Goal: Task Accomplishment & Management: Use online tool/utility

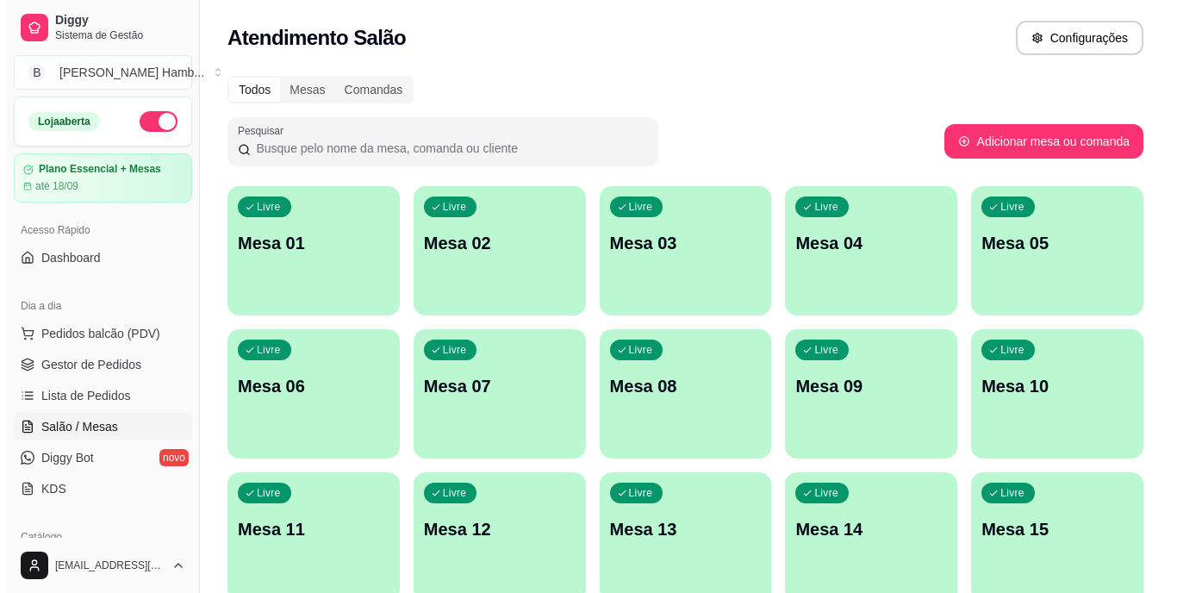
scroll to position [172, 0]
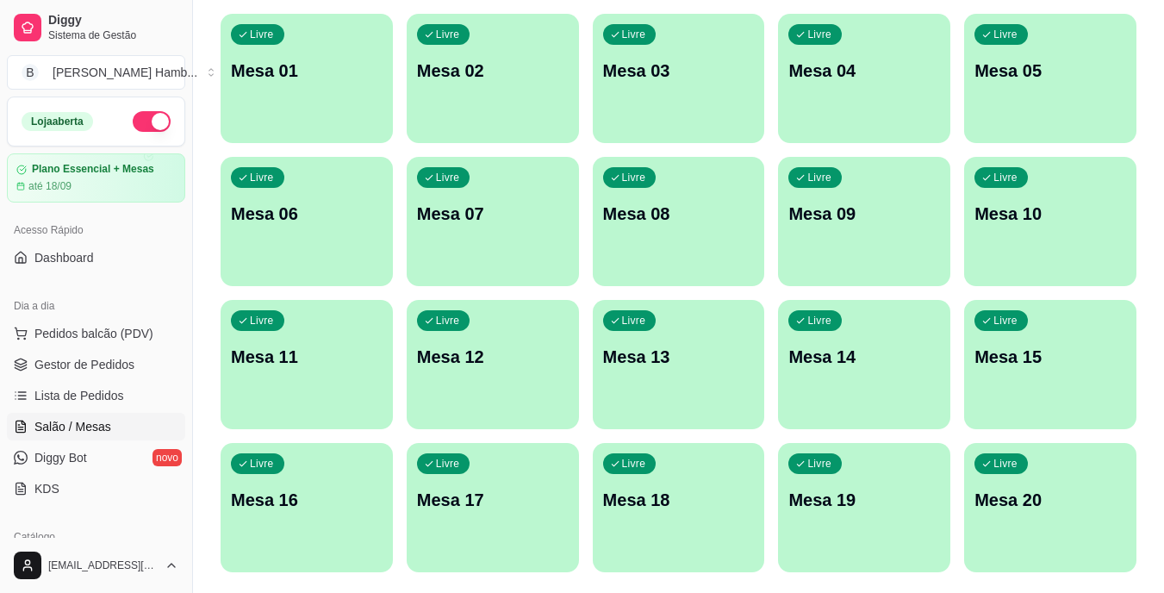
click at [1006, 358] on p "Mesa 15" at bounding box center [1051, 357] width 152 height 24
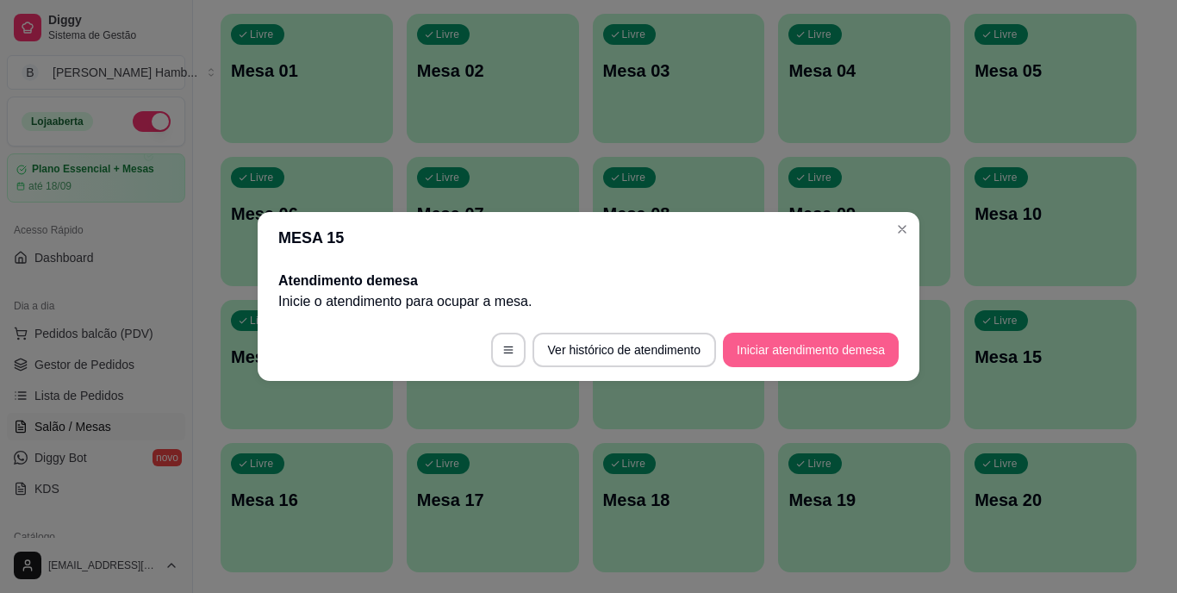
click at [801, 338] on button "Iniciar atendimento de mesa" at bounding box center [811, 350] width 176 height 34
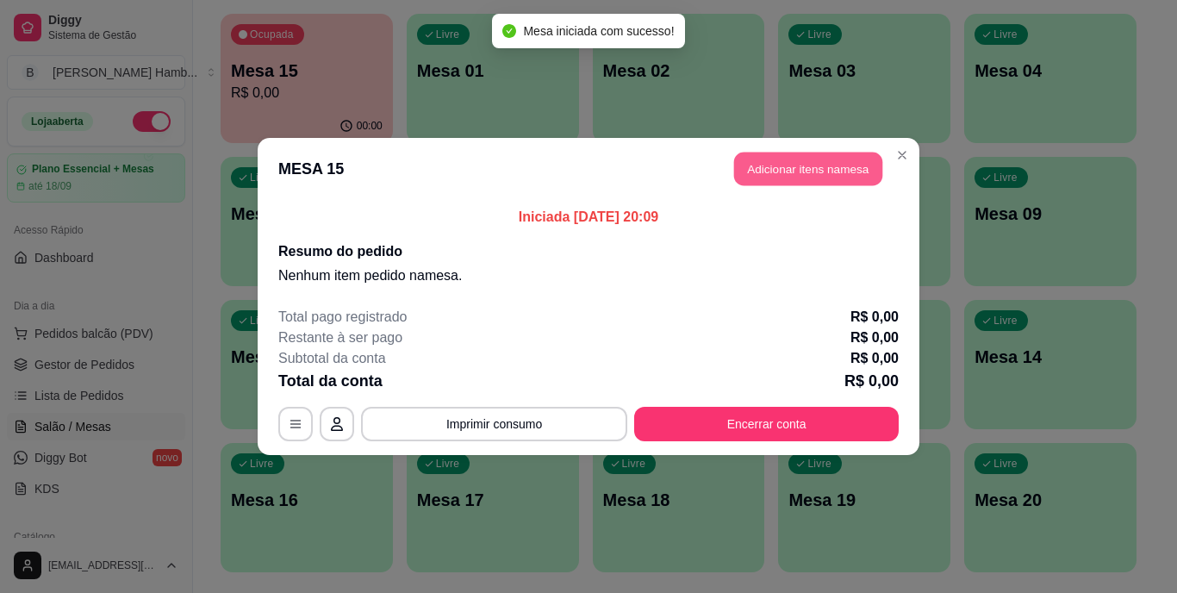
click at [801, 169] on button "Adicionar itens na mesa" at bounding box center [808, 170] width 148 height 34
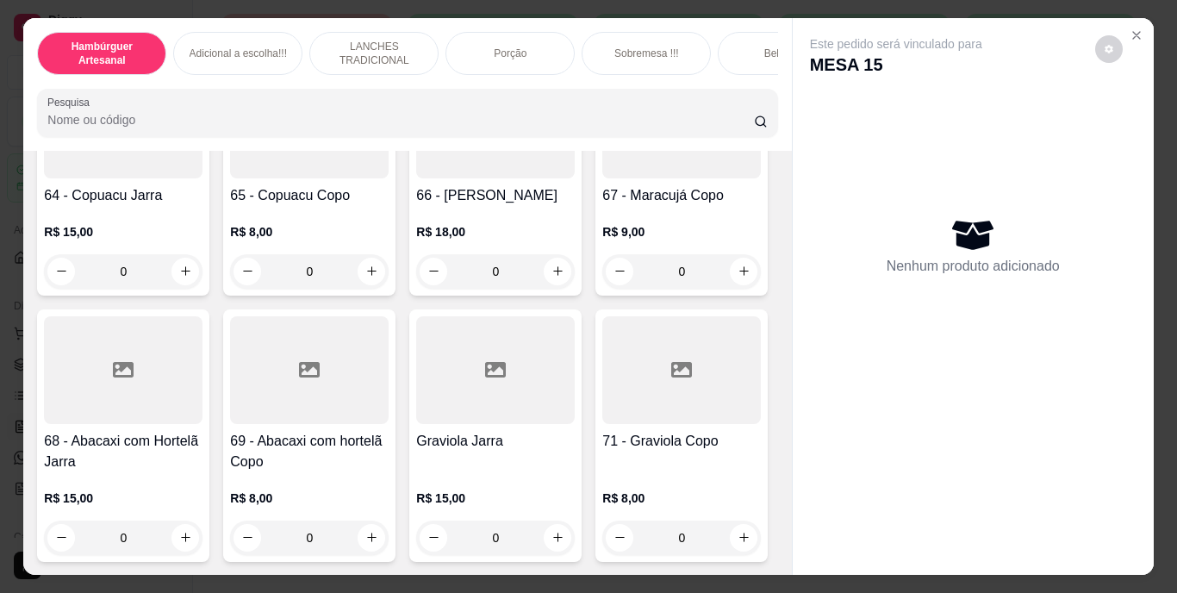
scroll to position [6118, 0]
type input "1"
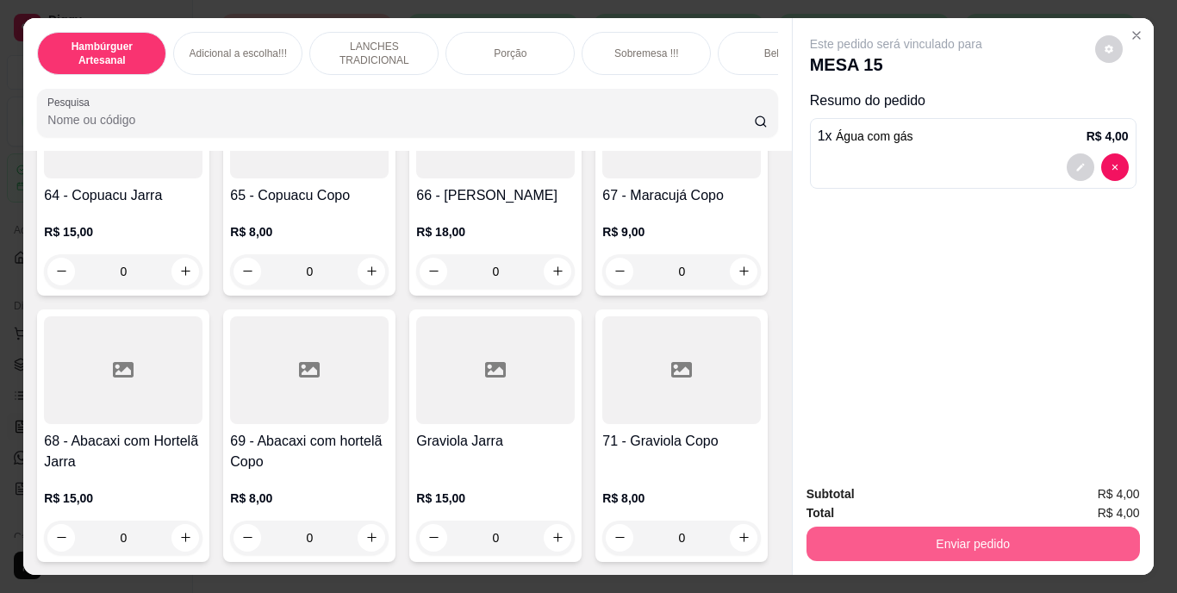
click at [813, 534] on button "Enviar pedido" at bounding box center [973, 544] width 333 height 34
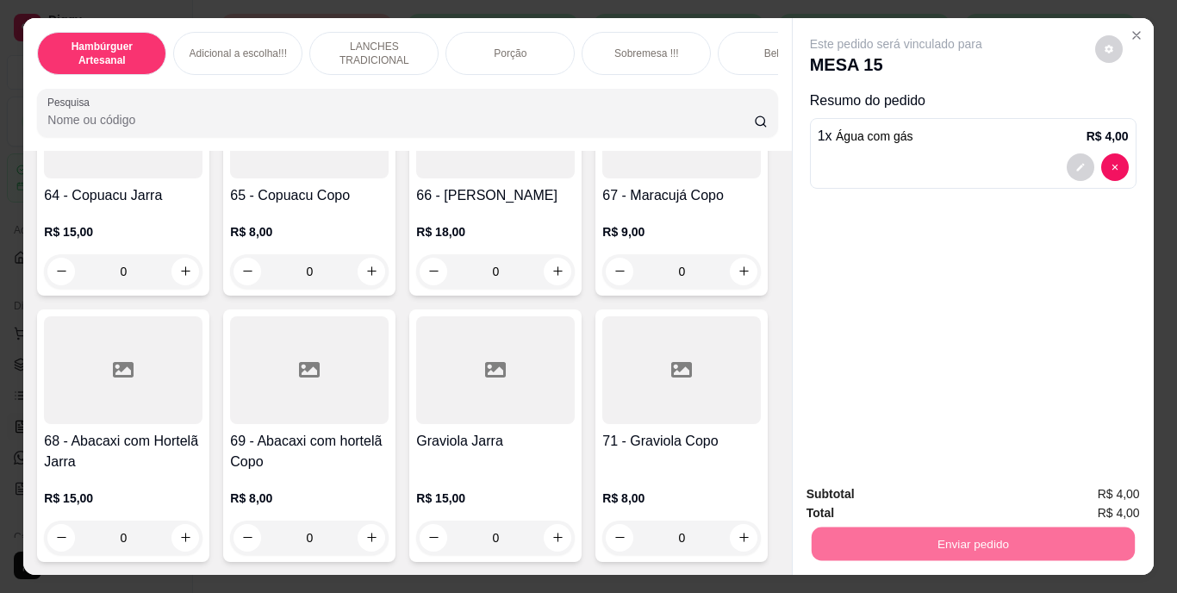
click at [851, 491] on button "Não registrar e enviar pedido" at bounding box center [916, 495] width 174 height 32
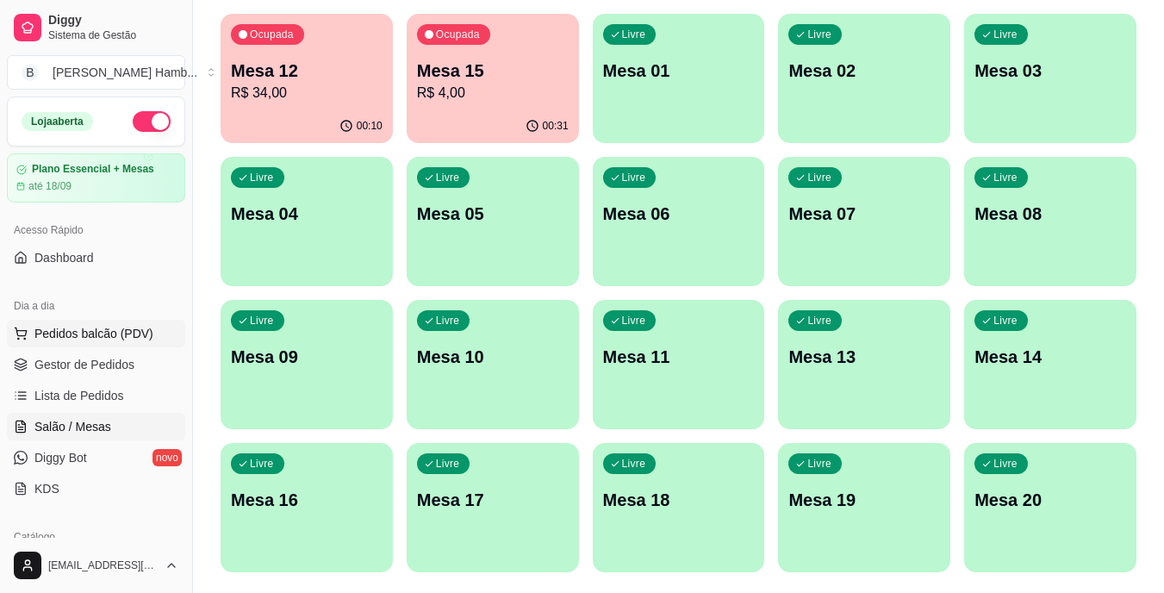
click at [159, 325] on button "Pedidos balcão (PDV)" at bounding box center [96, 334] width 178 height 28
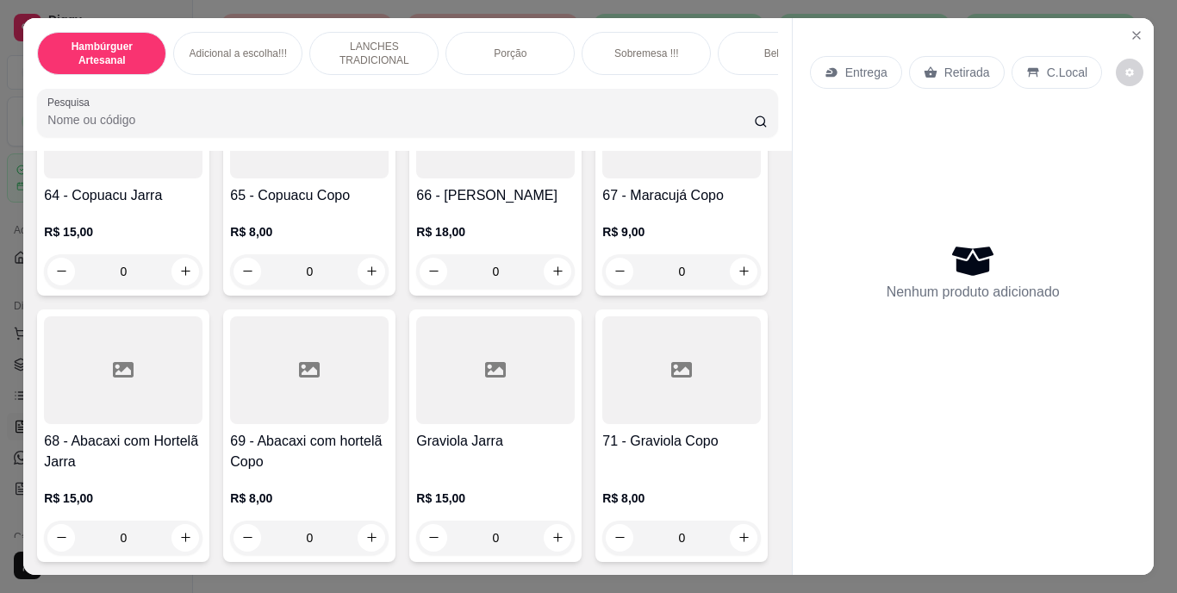
scroll to position [6106, 0]
click at [1130, 28] on icon "Close" at bounding box center [1137, 35] width 14 height 14
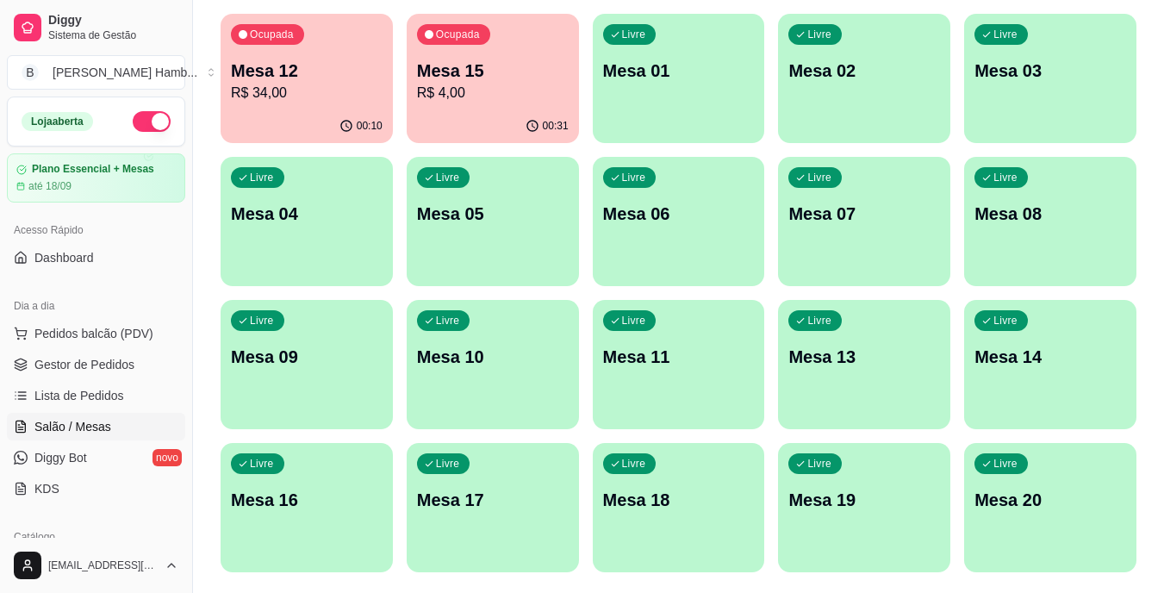
click at [1052, 395] on div "Livre Mesa 14" at bounding box center [1050, 354] width 172 height 109
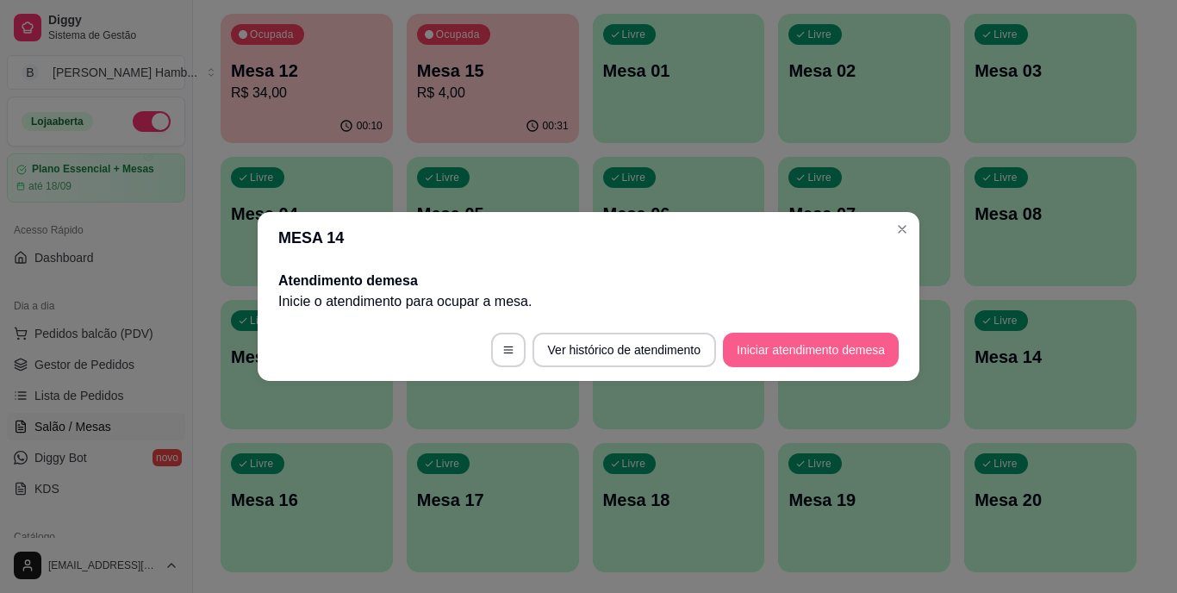
click at [795, 312] on section "MESA 14 Atendimento de mesa Inicie o atendimento para ocupar a mesa . Ver histó…" at bounding box center [589, 296] width 662 height 169
click at [794, 335] on button "Iniciar atendimento de mesa" at bounding box center [811, 350] width 176 height 34
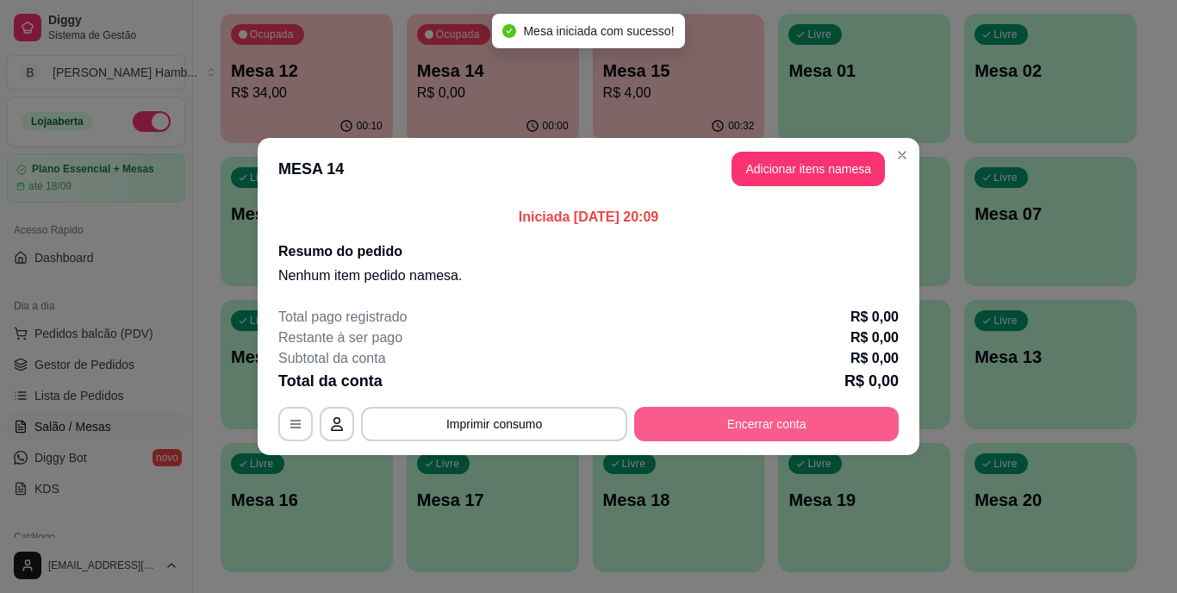
click at [741, 414] on button "Encerrar conta" at bounding box center [766, 424] width 265 height 34
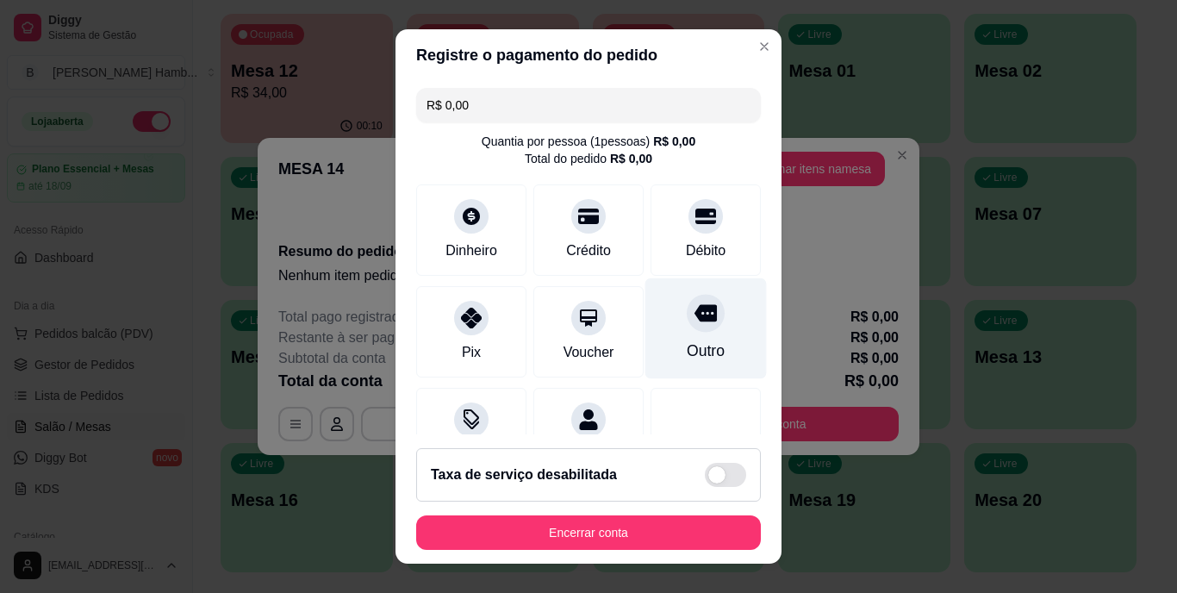
click at [706, 334] on div "Outro" at bounding box center [706, 328] width 122 height 101
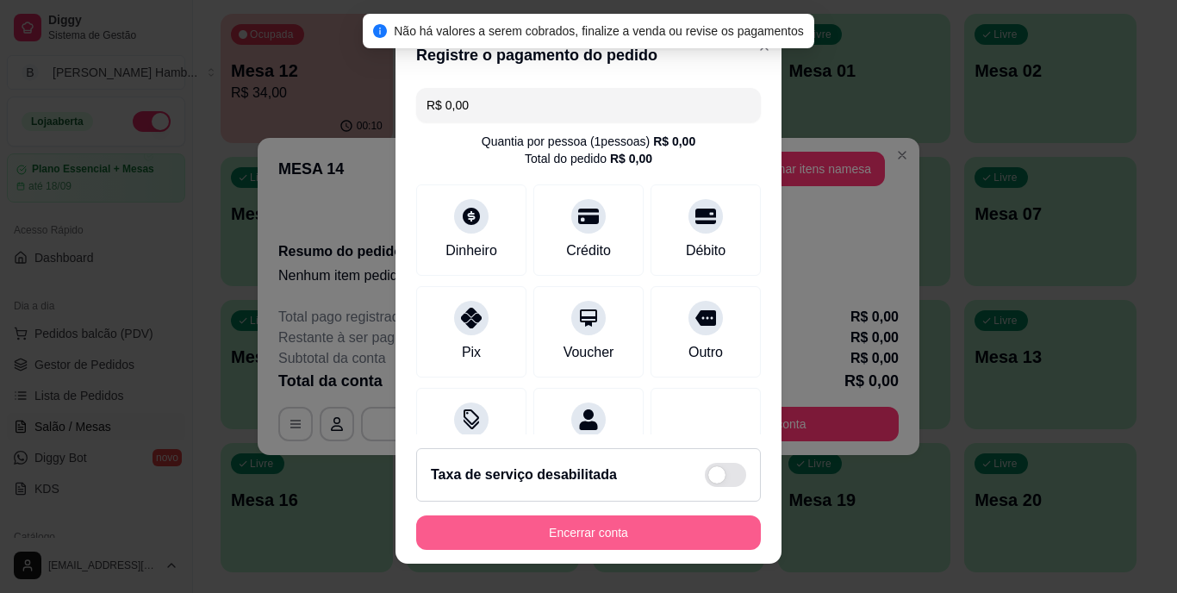
click at [606, 536] on button "Encerrar conta" at bounding box center [588, 532] width 345 height 34
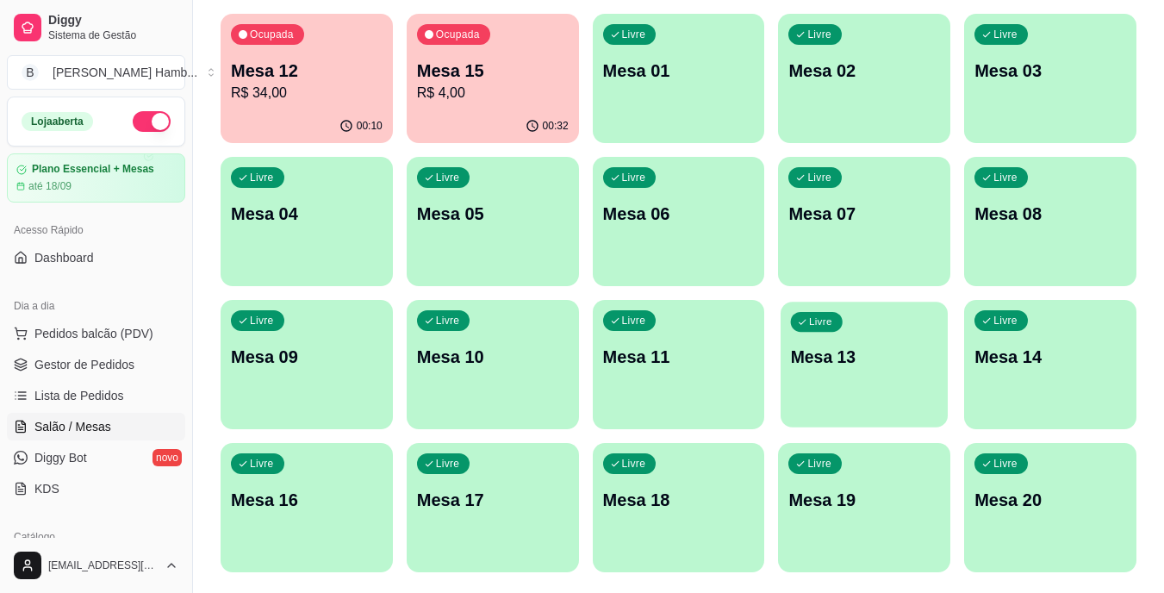
click at [819, 380] on div "Livre Mesa 13" at bounding box center [864, 354] width 167 height 105
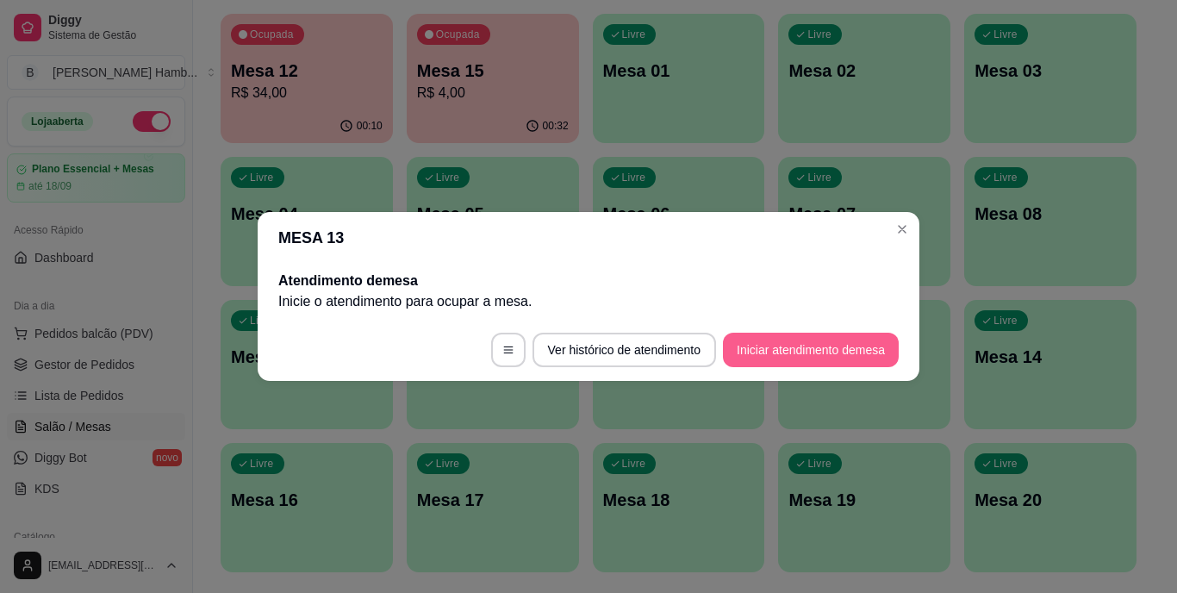
click at [820, 353] on button "Iniciar atendimento de mesa" at bounding box center [811, 350] width 176 height 34
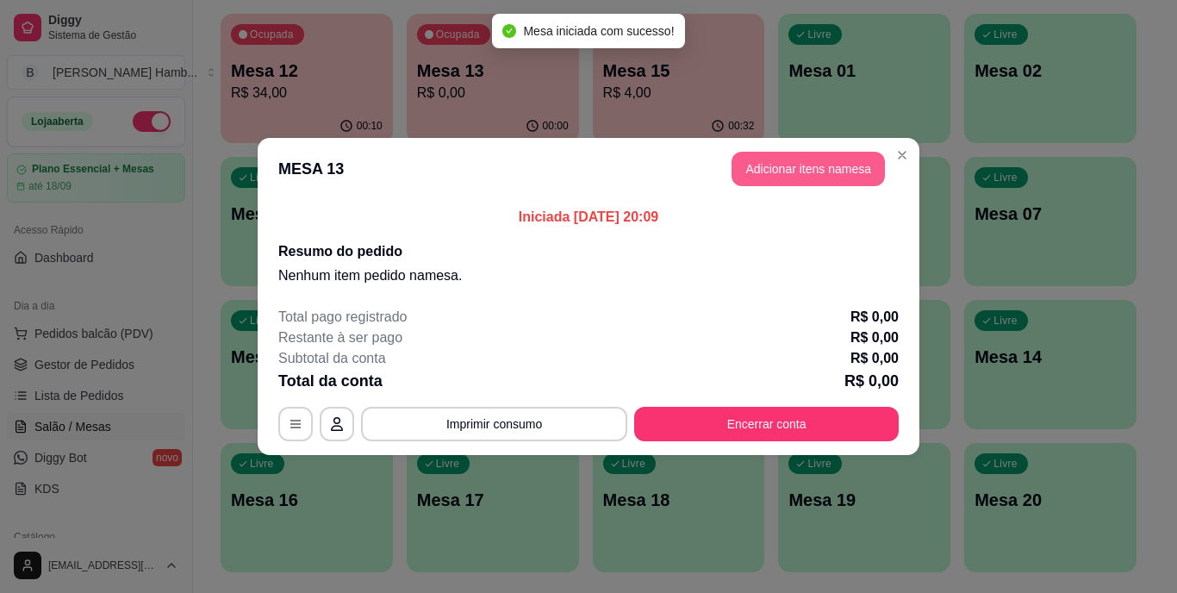
click at [841, 164] on button "Adicionar itens na mesa" at bounding box center [808, 169] width 153 height 34
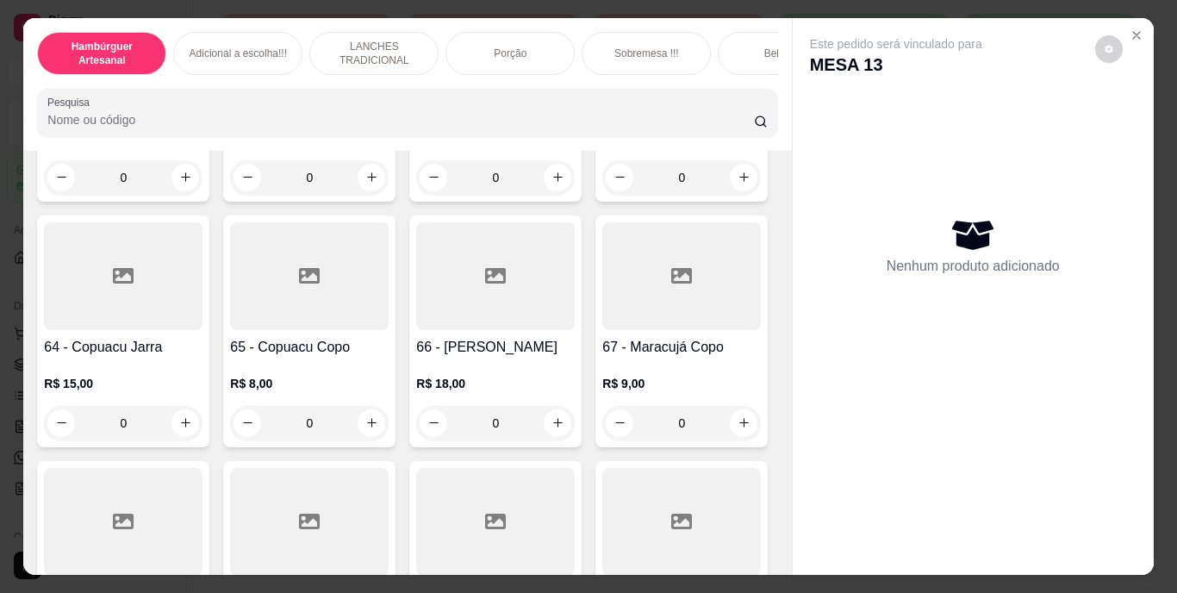
scroll to position [5860, 0]
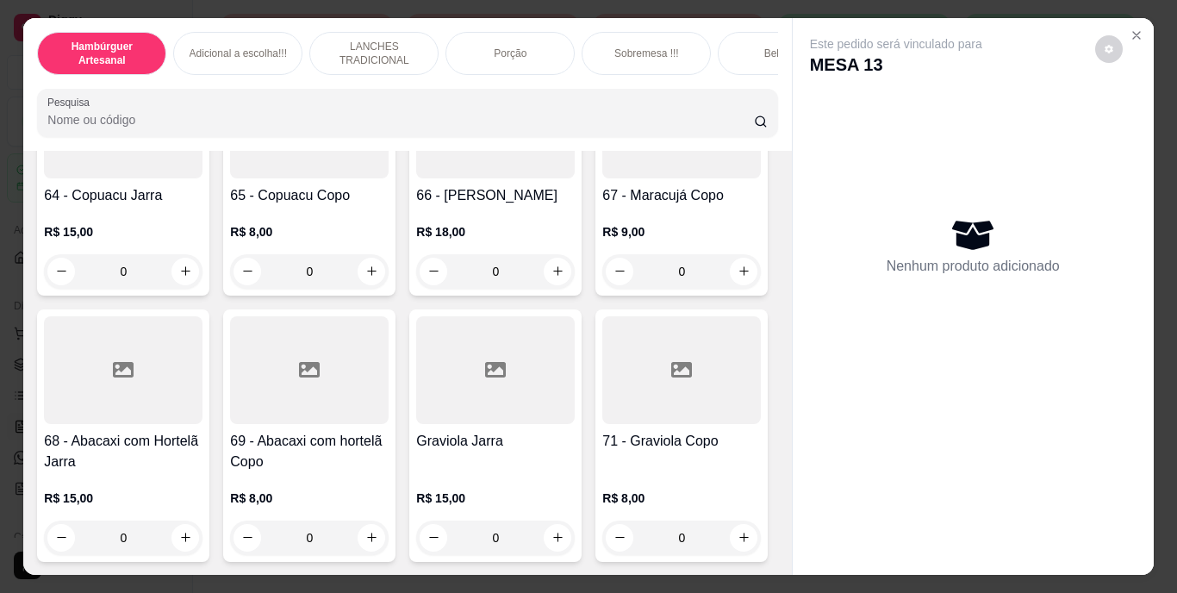
type input "2"
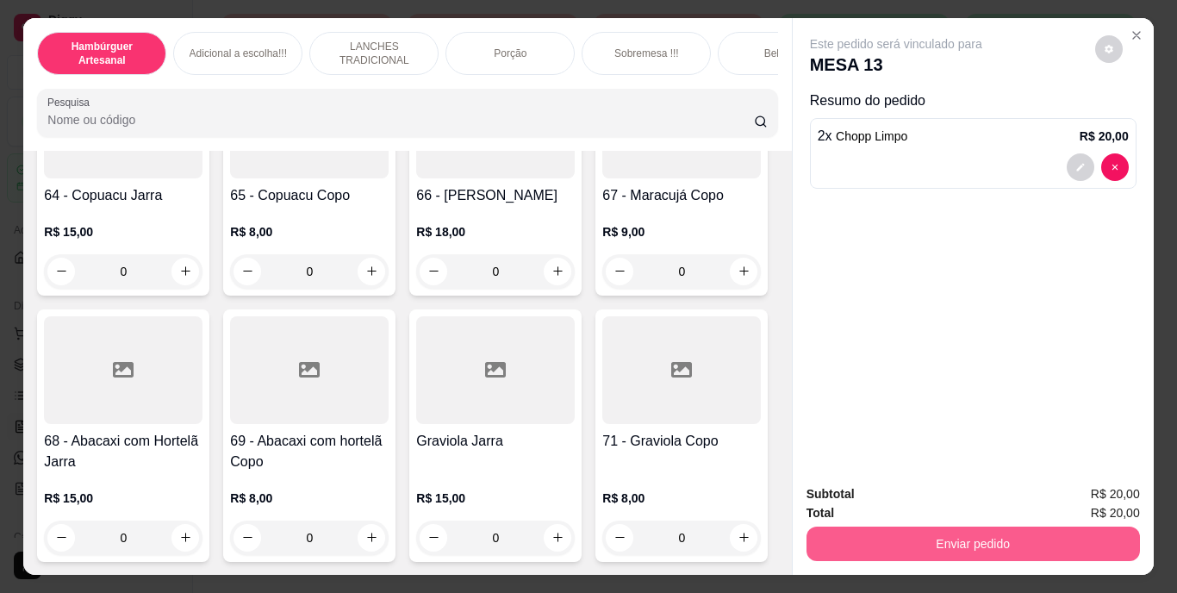
click at [824, 529] on button "Enviar pedido" at bounding box center [973, 544] width 333 height 34
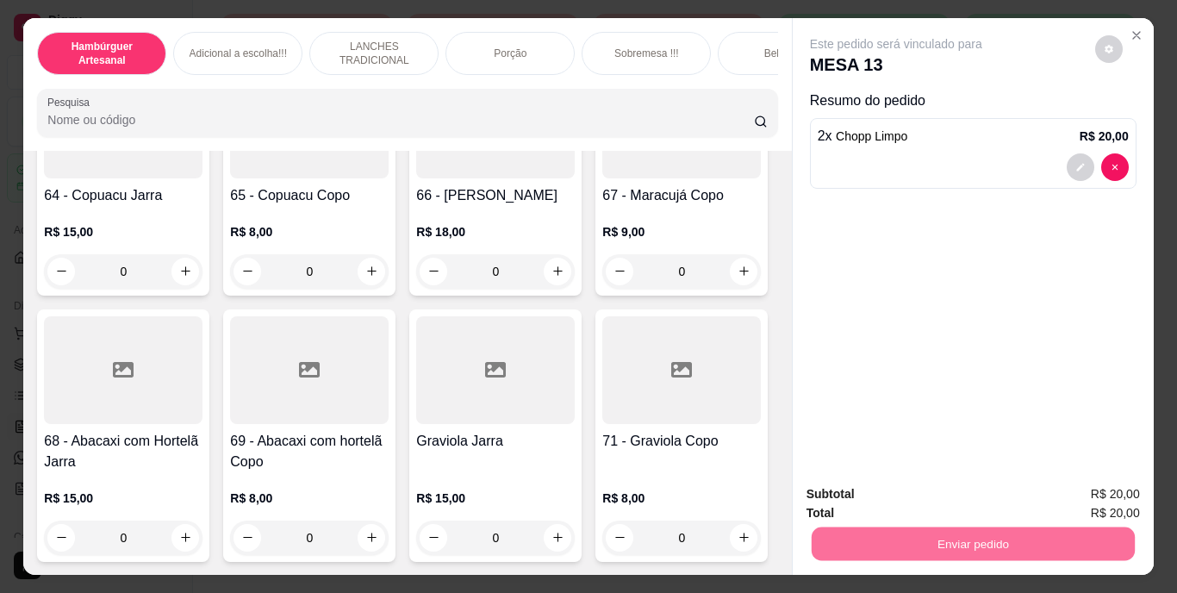
click at [864, 487] on button "Não registrar e enviar pedido" at bounding box center [916, 495] width 174 height 32
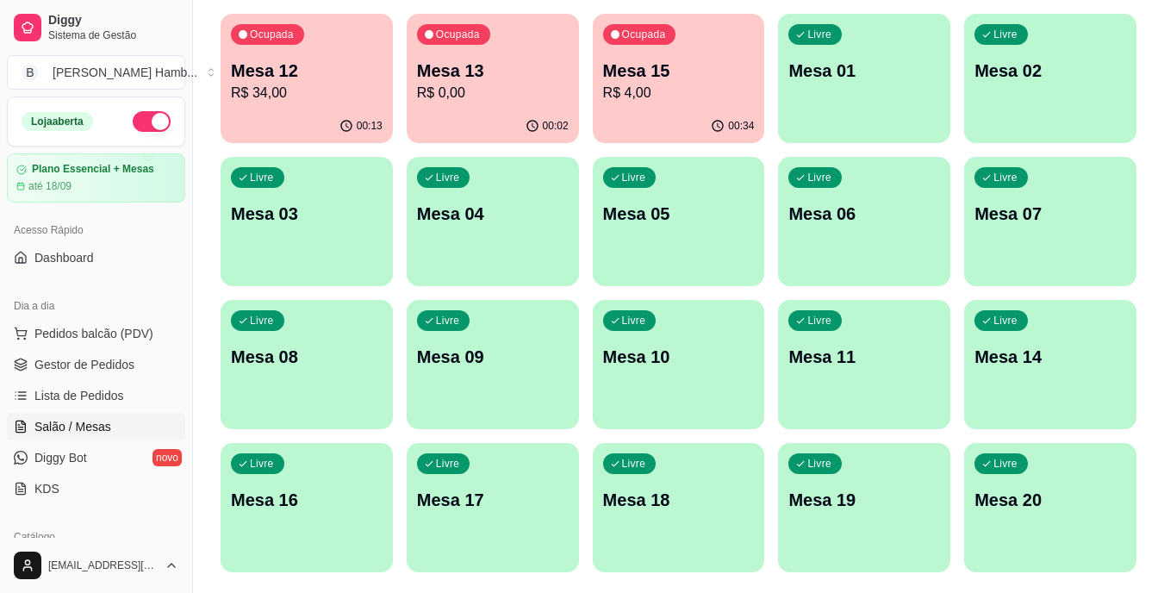
click at [282, 57] on div "Ocupada Mesa 12 R$ 34,00" at bounding box center [307, 62] width 172 height 96
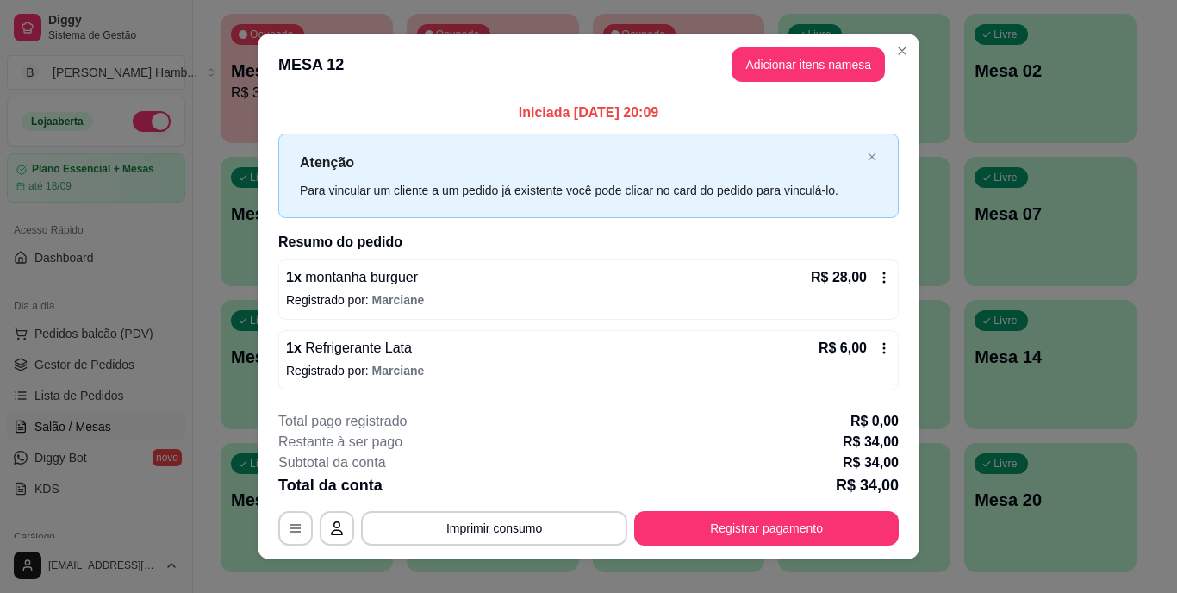
scroll to position [22, 0]
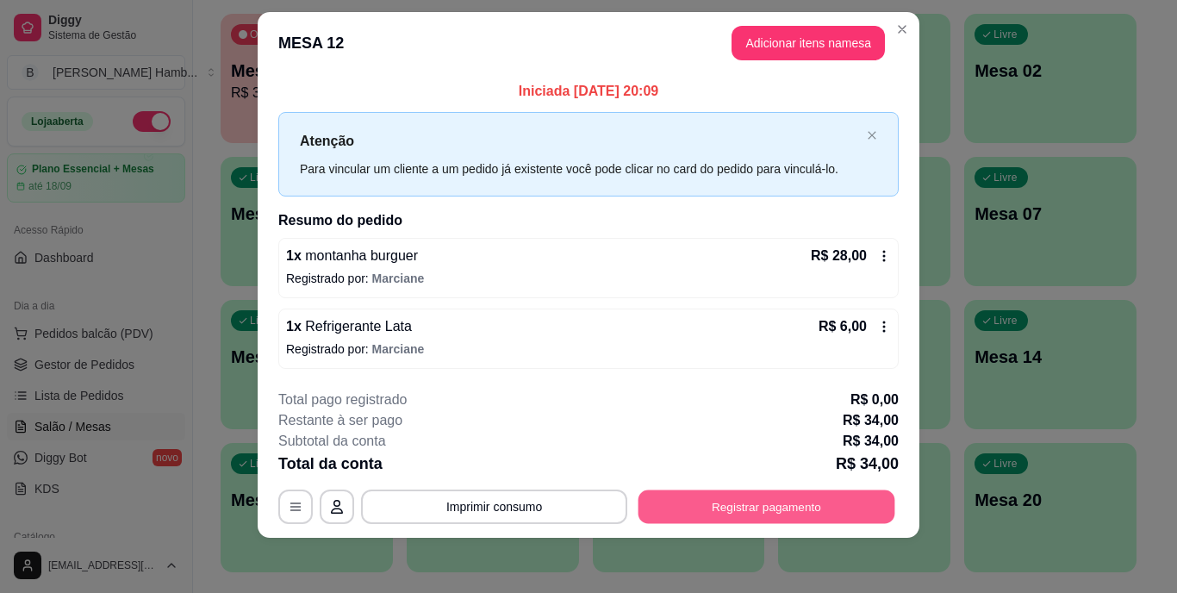
click at [795, 515] on button "Registrar pagamento" at bounding box center [767, 506] width 257 height 34
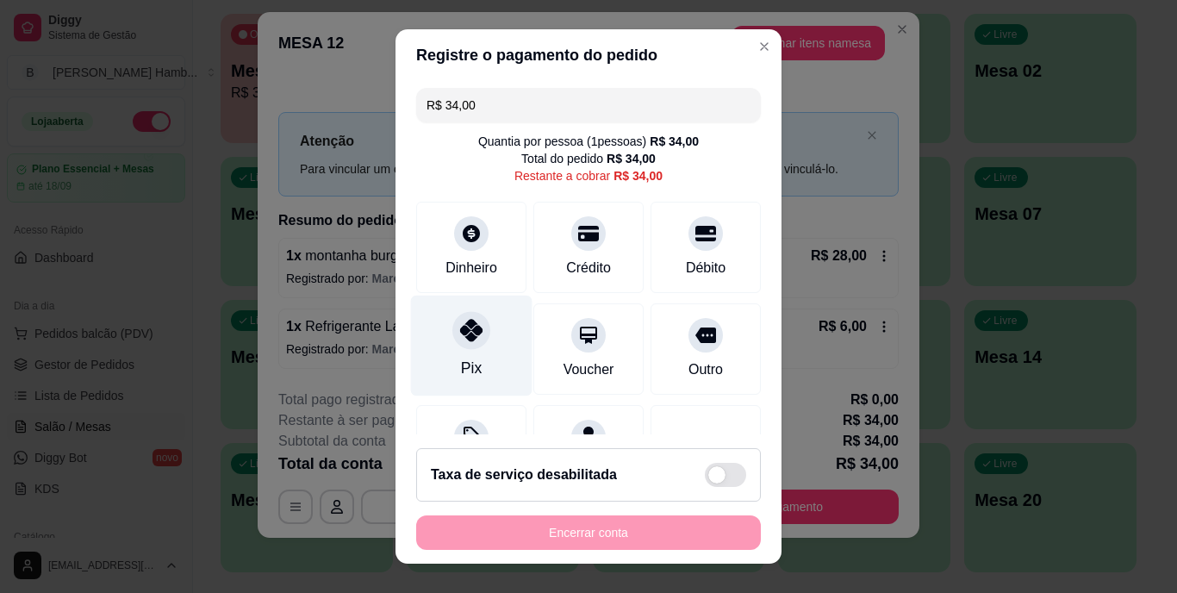
click at [461, 347] on div at bounding box center [471, 331] width 38 height 38
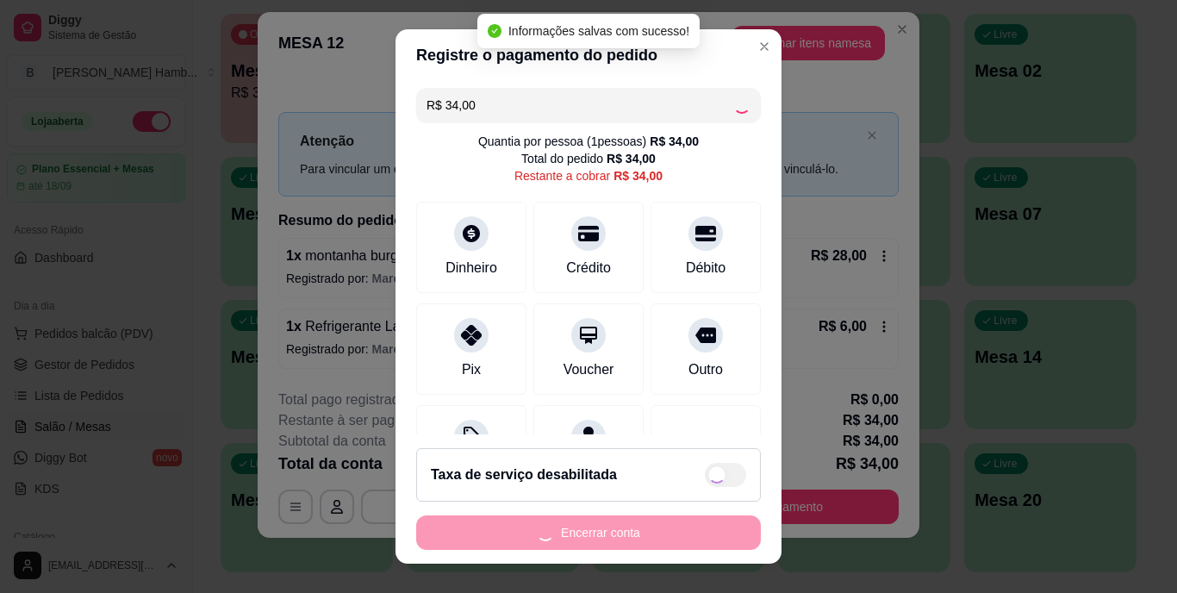
type input "R$ 0,00"
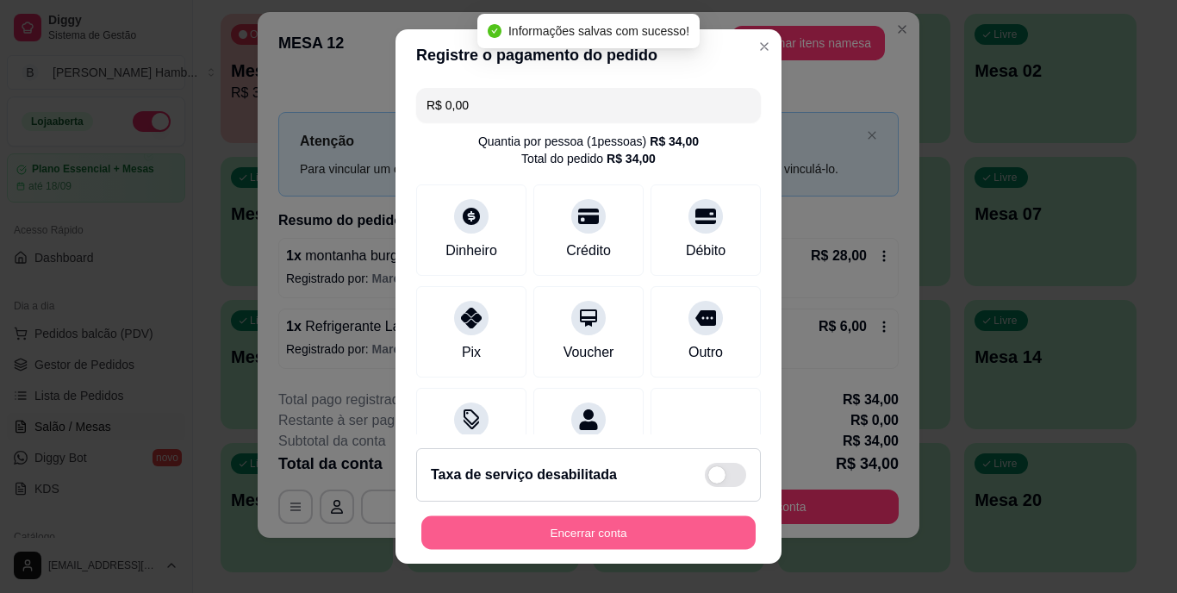
click at [546, 527] on button "Encerrar conta" at bounding box center [588, 532] width 334 height 34
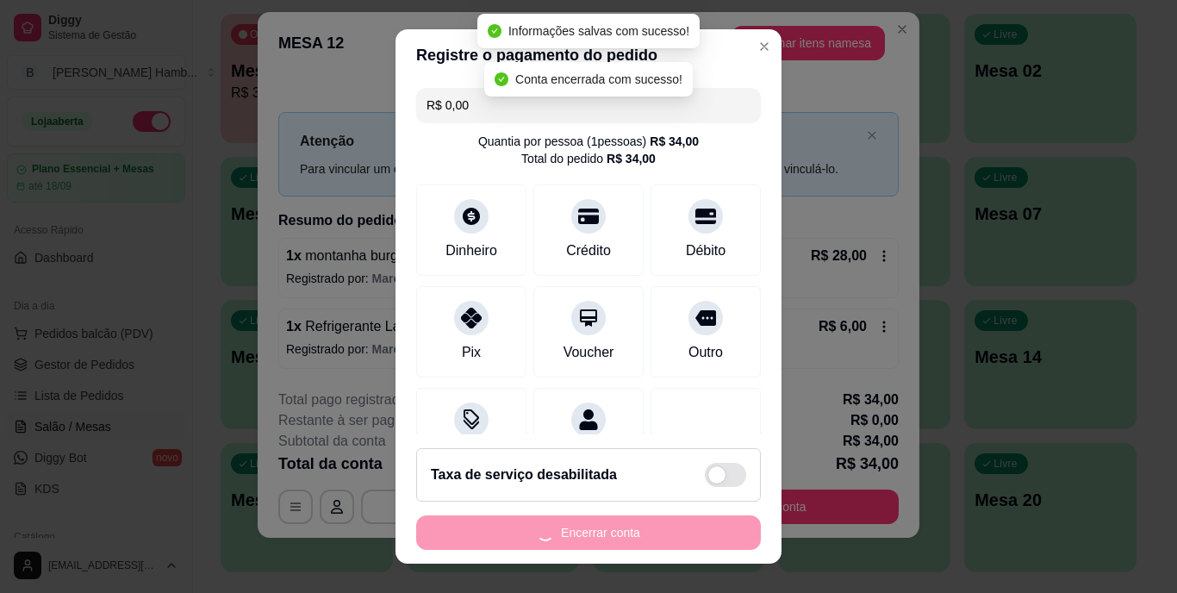
scroll to position [0, 0]
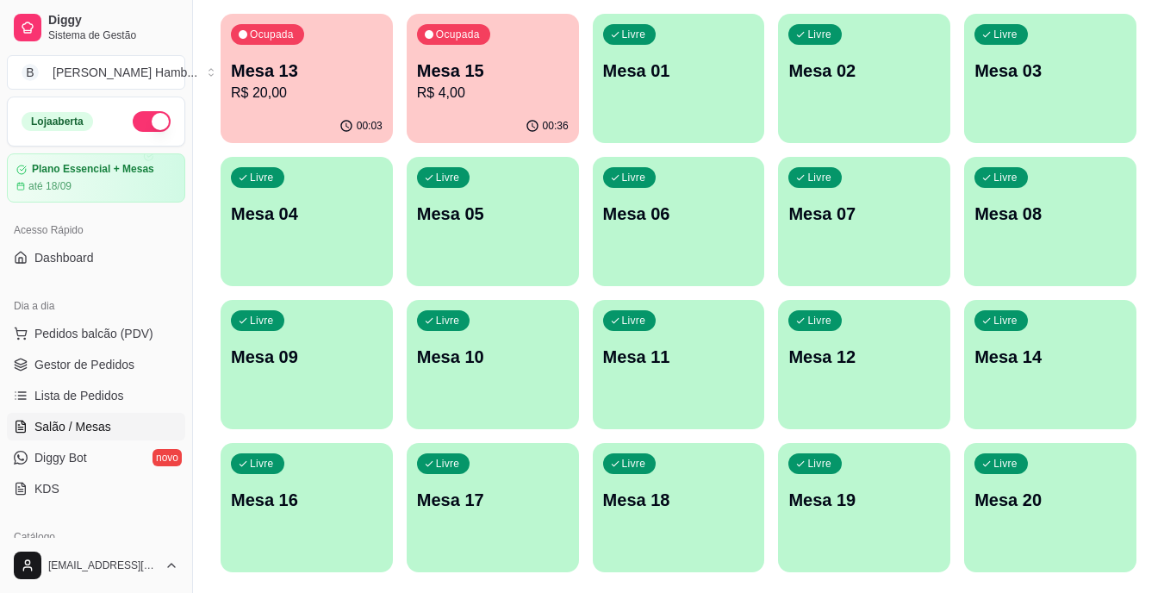
click at [264, 76] on p "Mesa 13" at bounding box center [307, 71] width 152 height 24
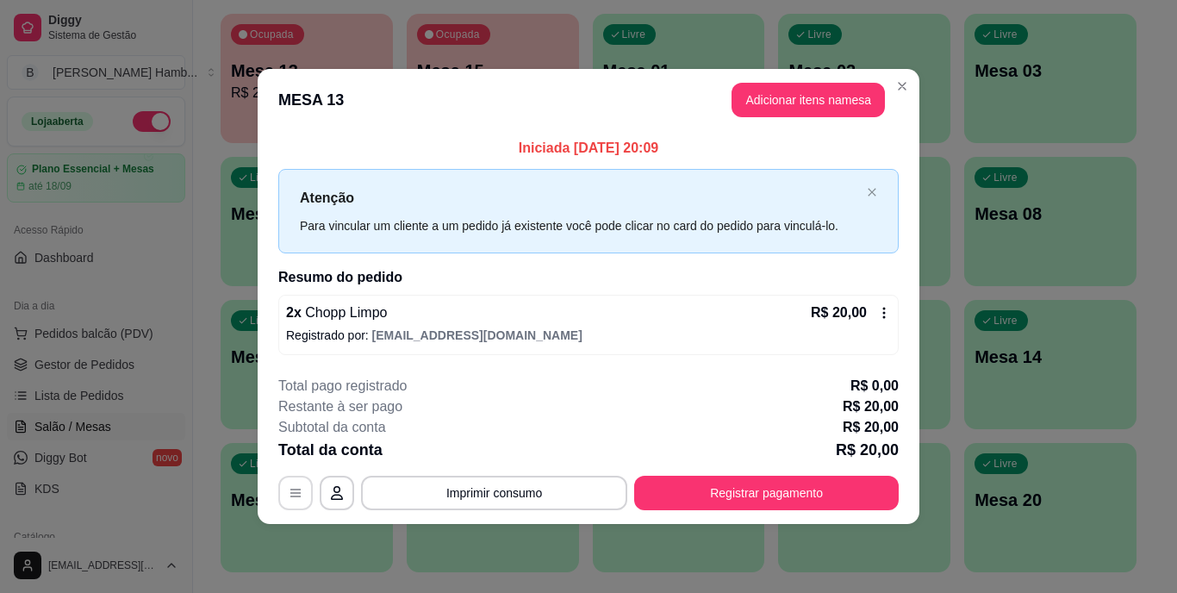
click at [293, 482] on button "button" at bounding box center [295, 493] width 34 height 34
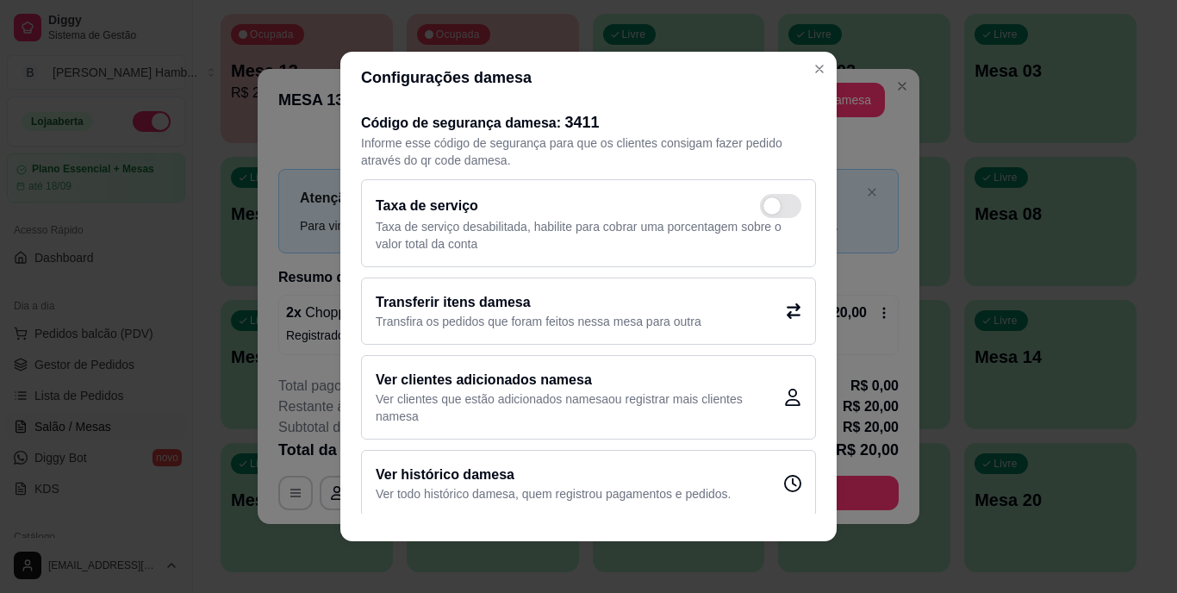
click at [472, 302] on h2 "Transferir itens da mesa" at bounding box center [539, 302] width 326 height 21
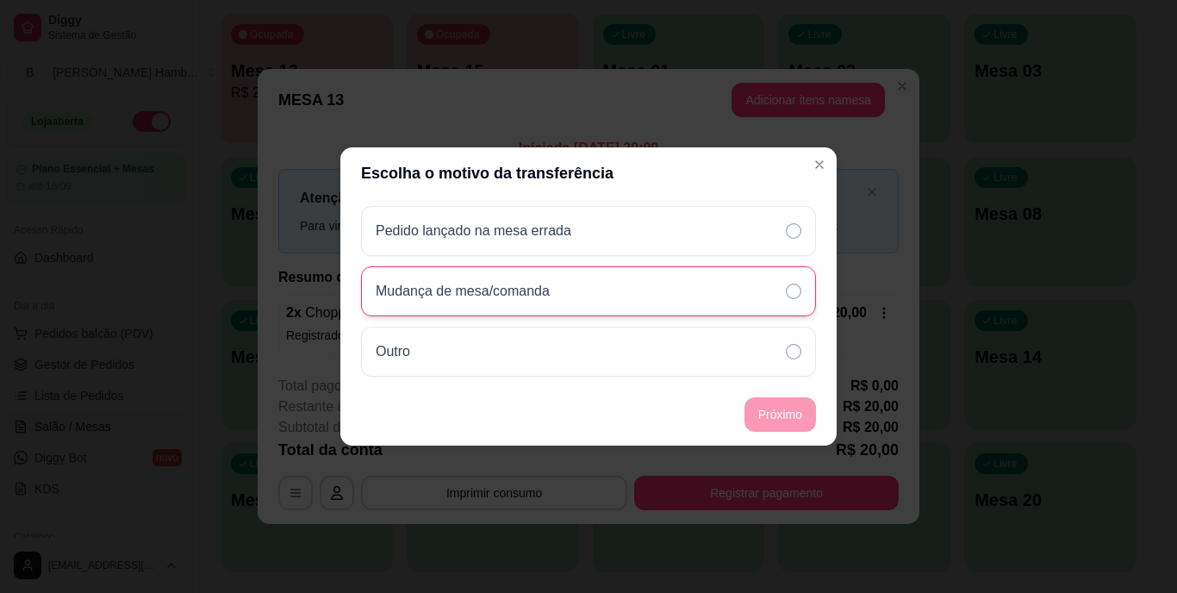
click at [732, 298] on div "Mudança de mesa/comanda" at bounding box center [588, 291] width 455 height 50
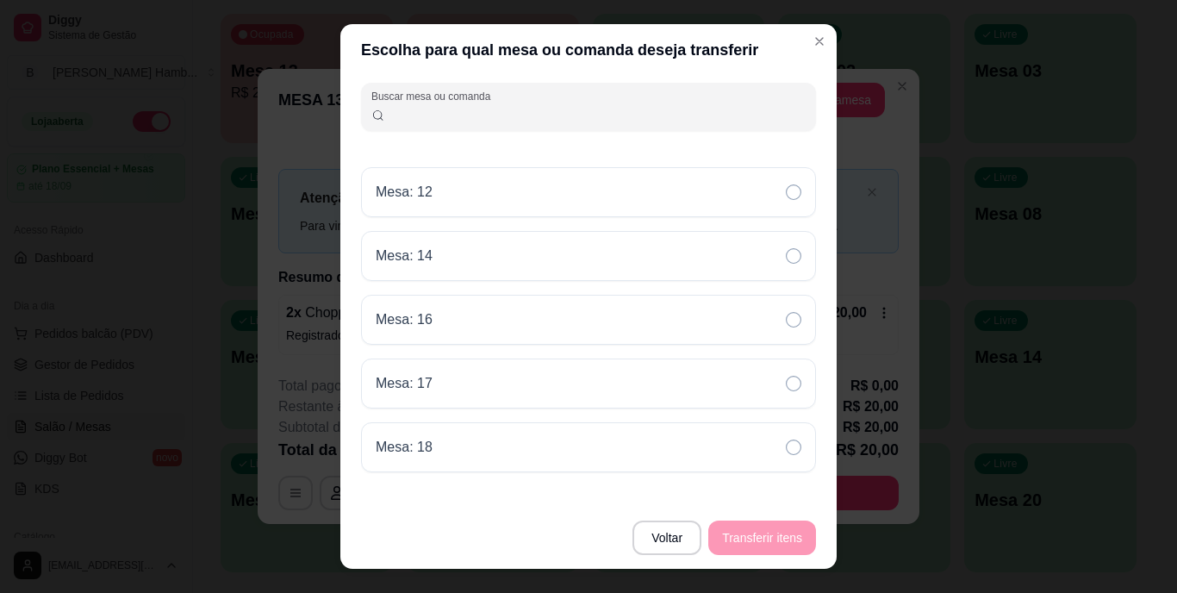
scroll to position [776, 0]
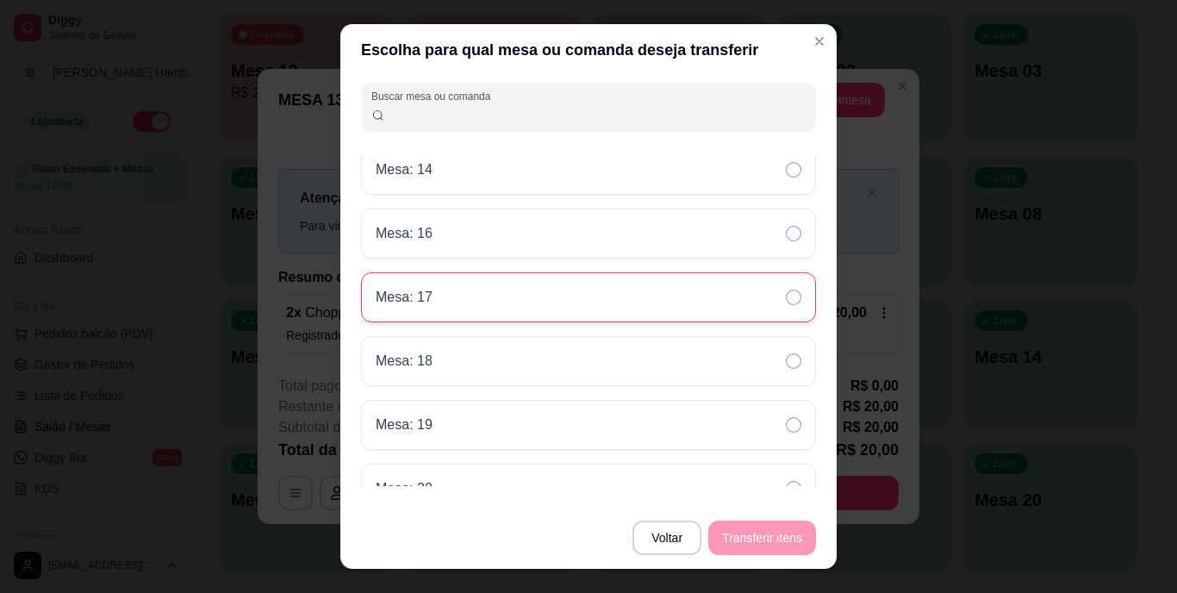
click at [714, 319] on div "Mesa: 17" at bounding box center [588, 297] width 455 height 50
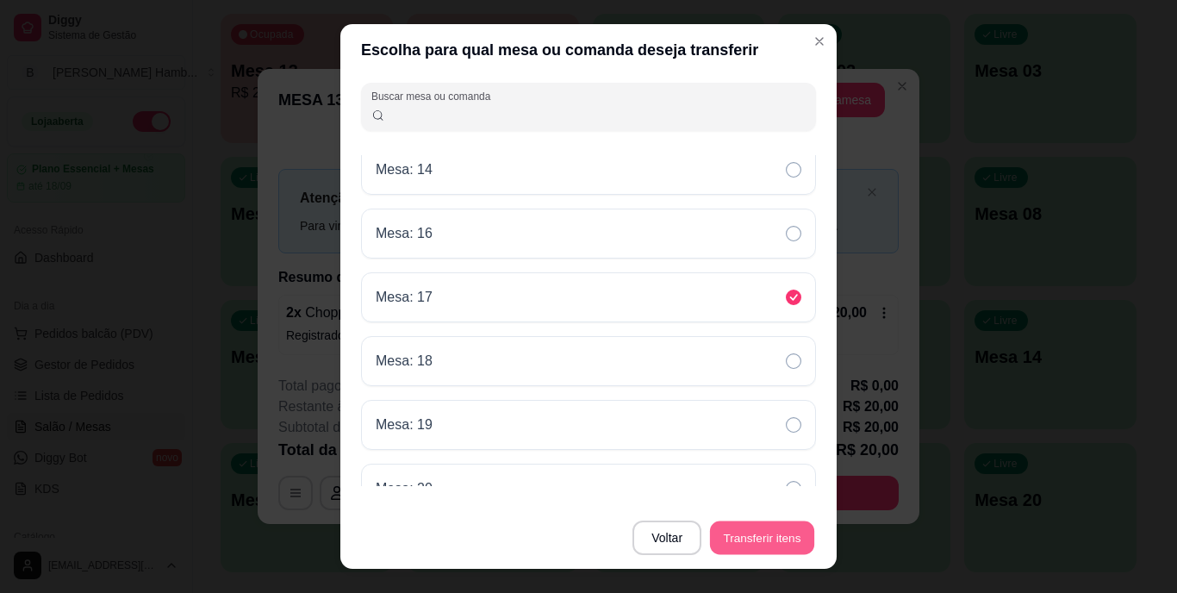
click at [757, 530] on button "Transferir itens" at bounding box center [762, 538] width 104 height 34
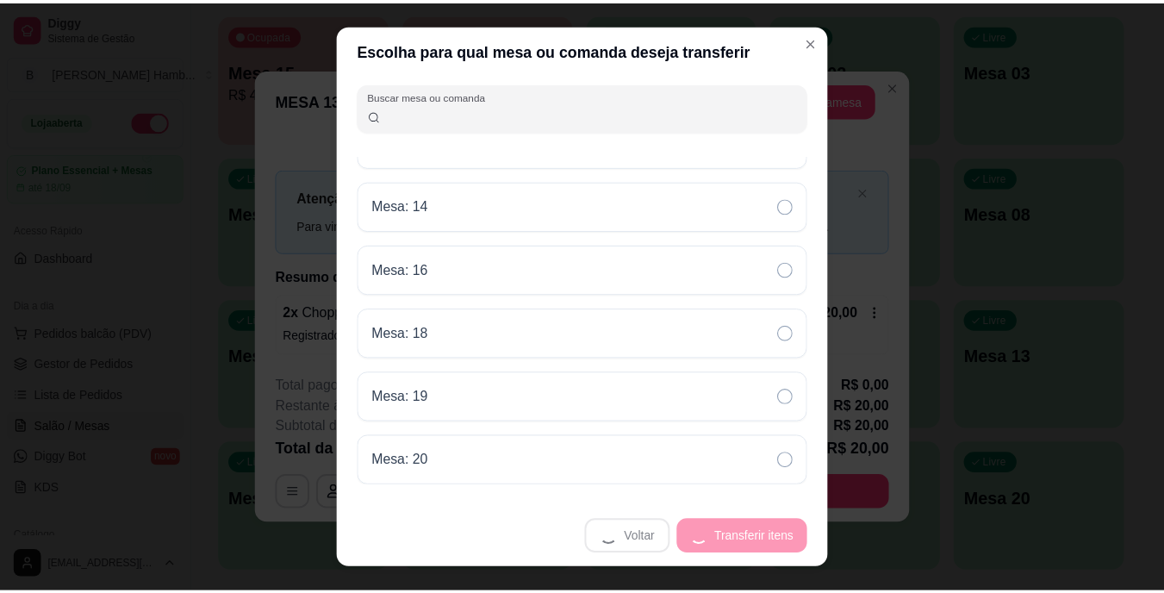
scroll to position [739, 0]
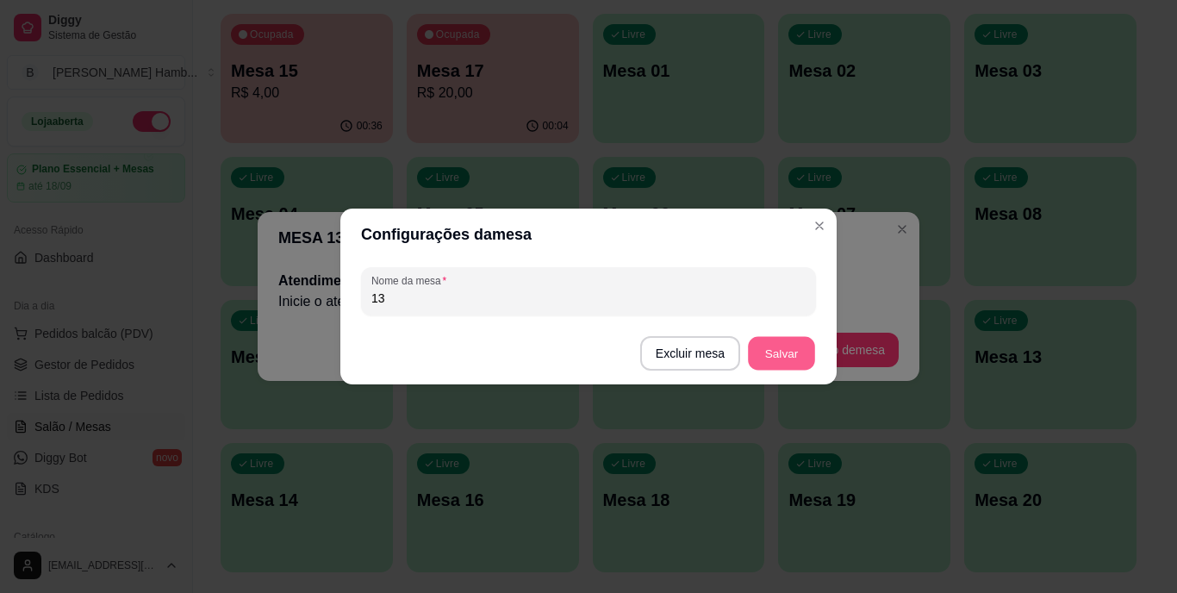
click at [778, 346] on button "Salvar" at bounding box center [781, 354] width 67 height 34
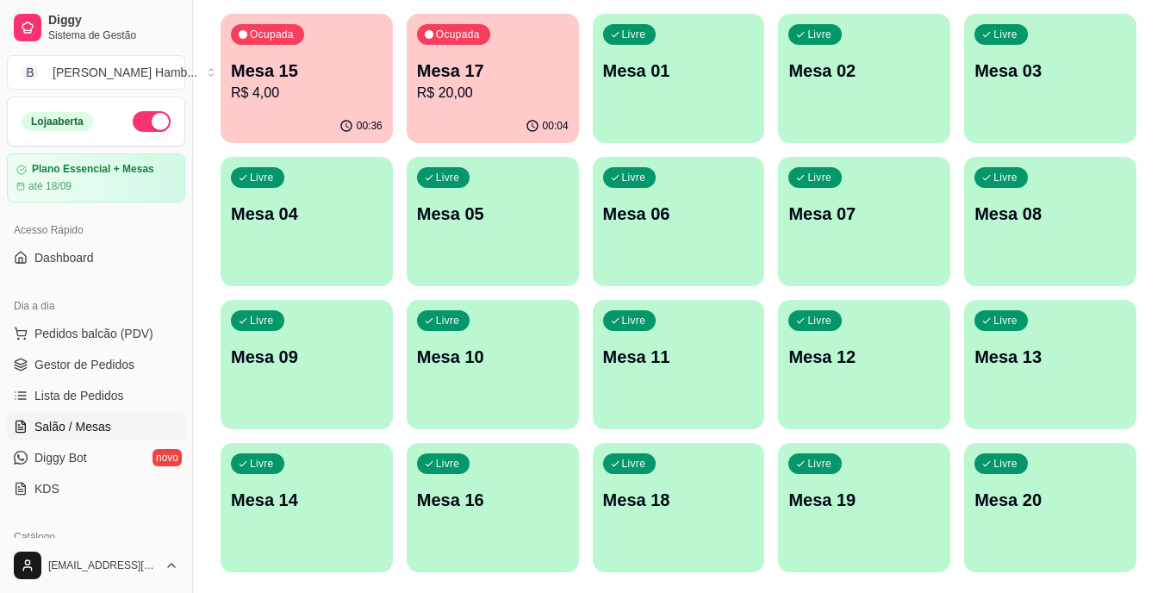
click at [286, 53] on div "Ocupada Mesa 15 R$ 4,00" at bounding box center [307, 62] width 172 height 96
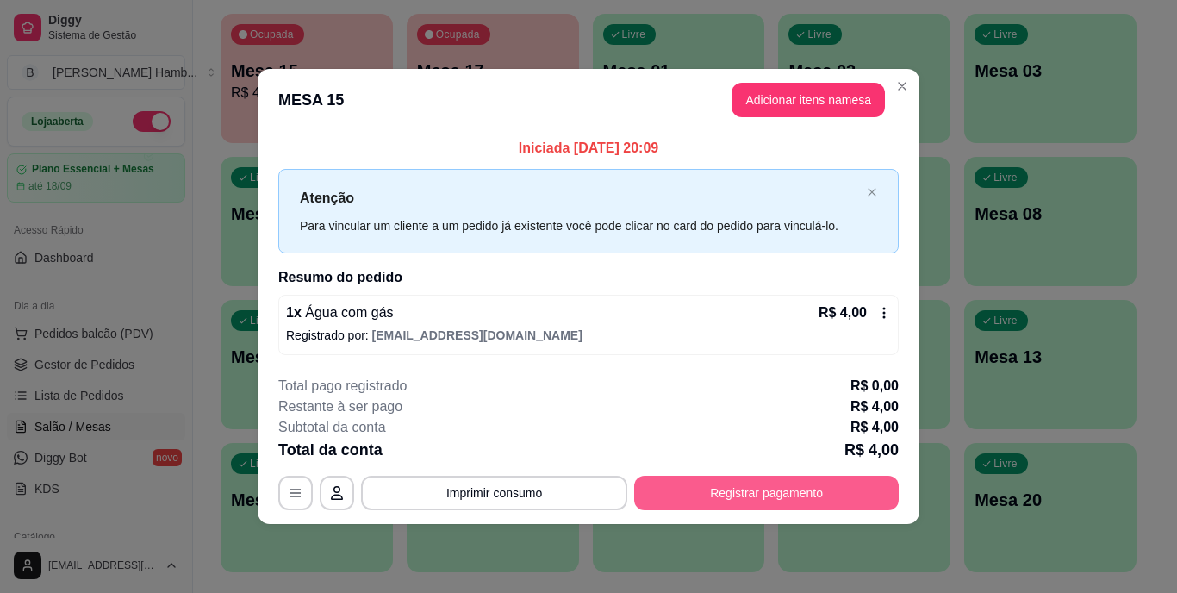
click at [705, 479] on button "Registrar pagamento" at bounding box center [766, 493] width 265 height 34
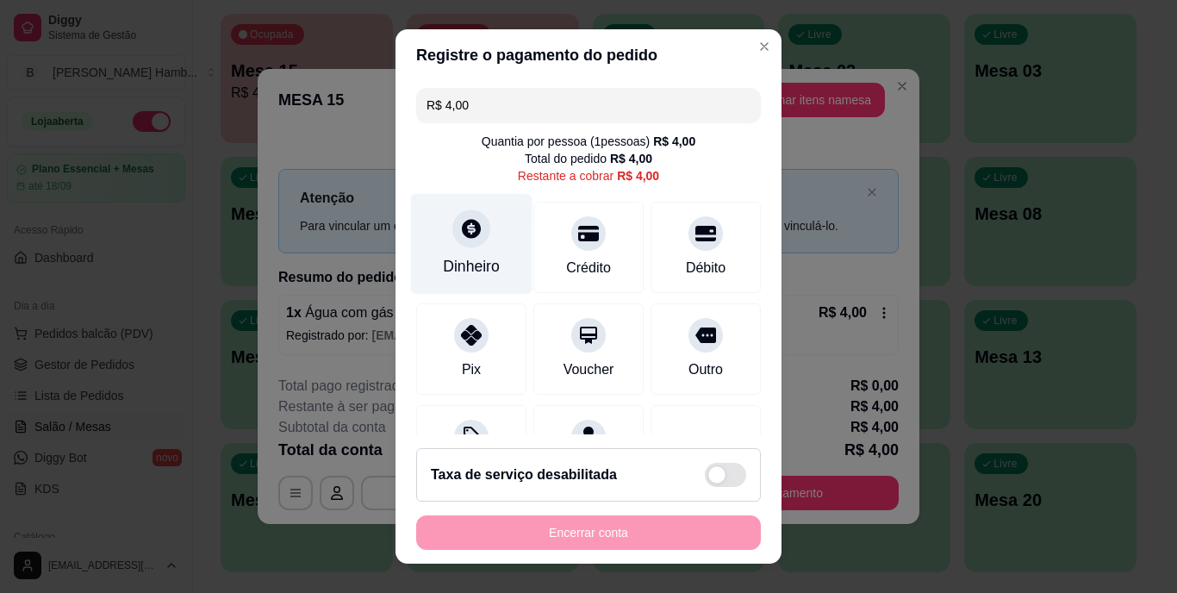
click at [460, 264] on div "Dinheiro" at bounding box center [471, 267] width 57 height 22
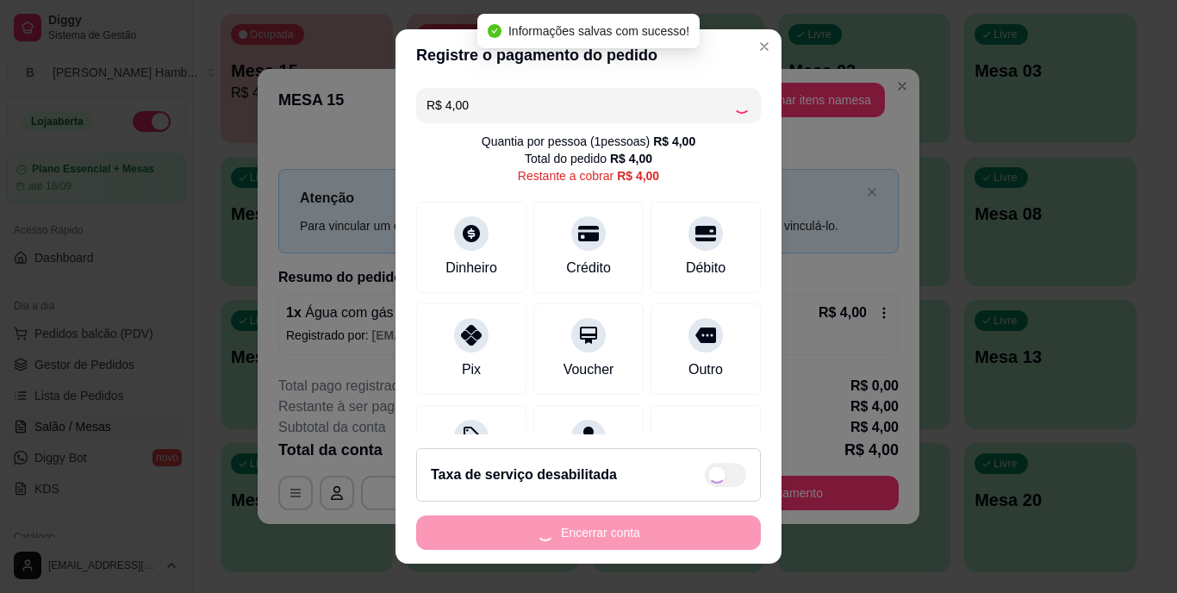
type input "R$ 0,00"
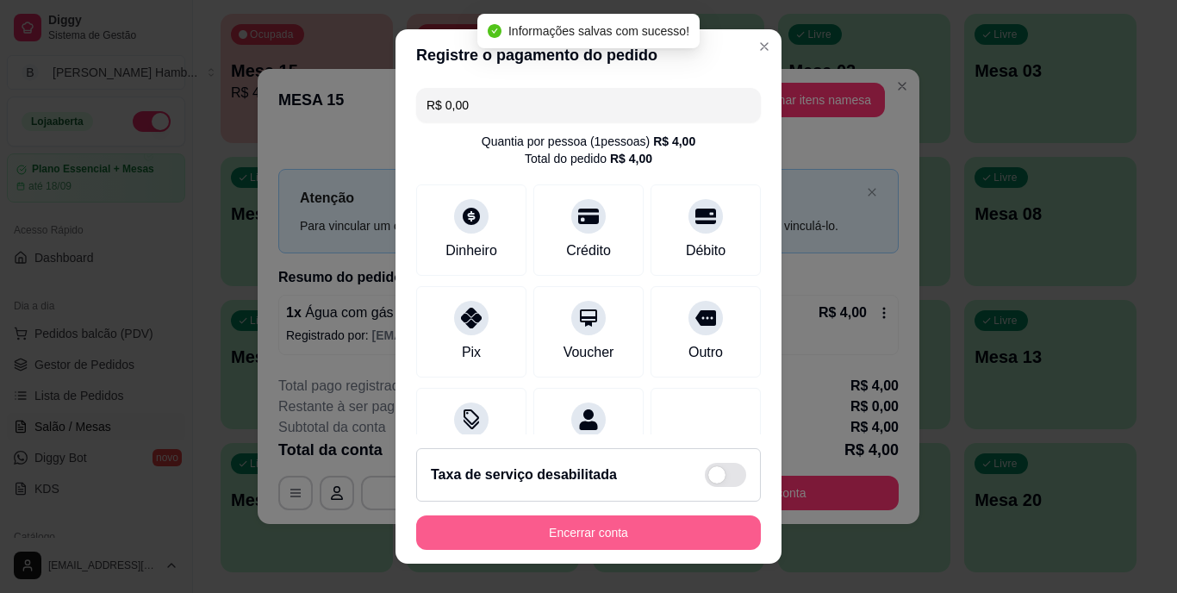
click at [608, 533] on button "Encerrar conta" at bounding box center [588, 532] width 345 height 34
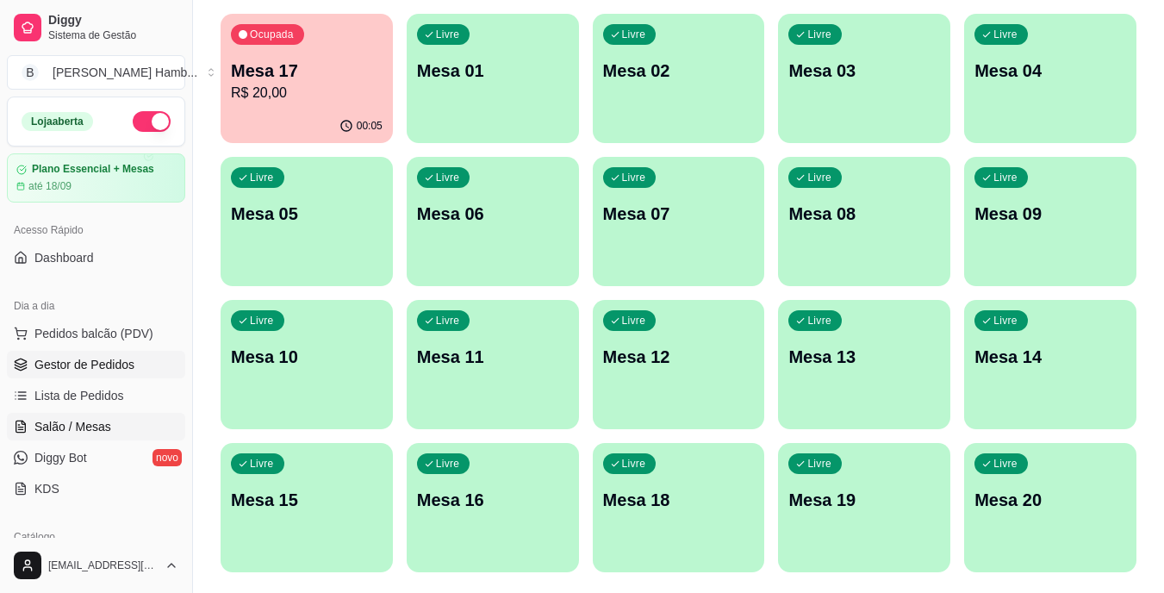
click at [154, 362] on link "Gestor de Pedidos" at bounding box center [96, 365] width 178 height 28
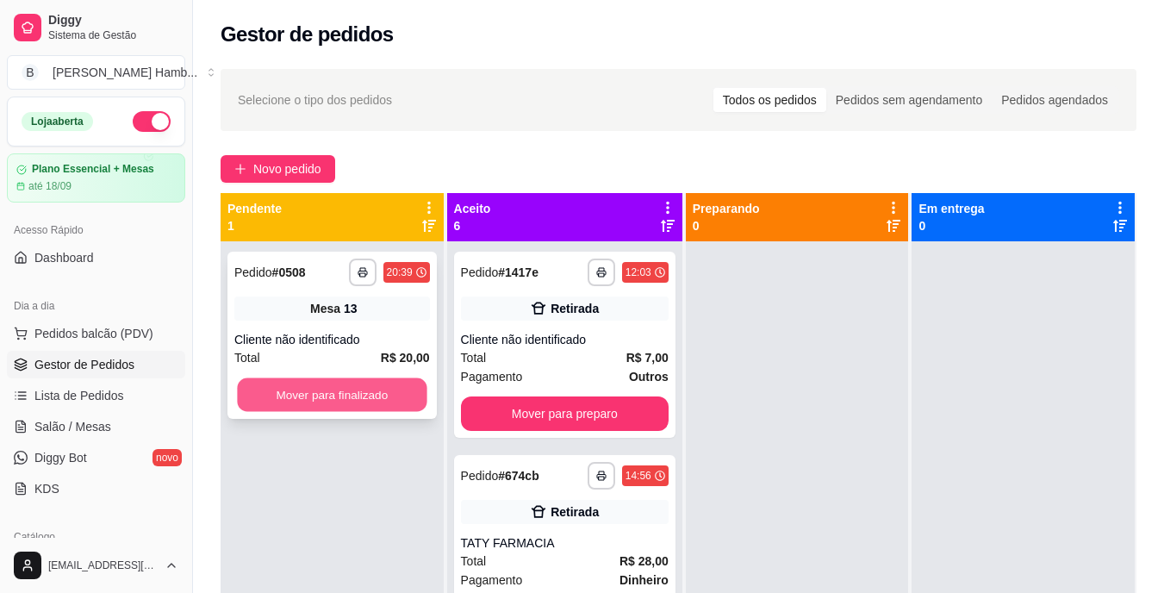
click at [433, 385] on div "**********" at bounding box center [331, 335] width 209 height 167
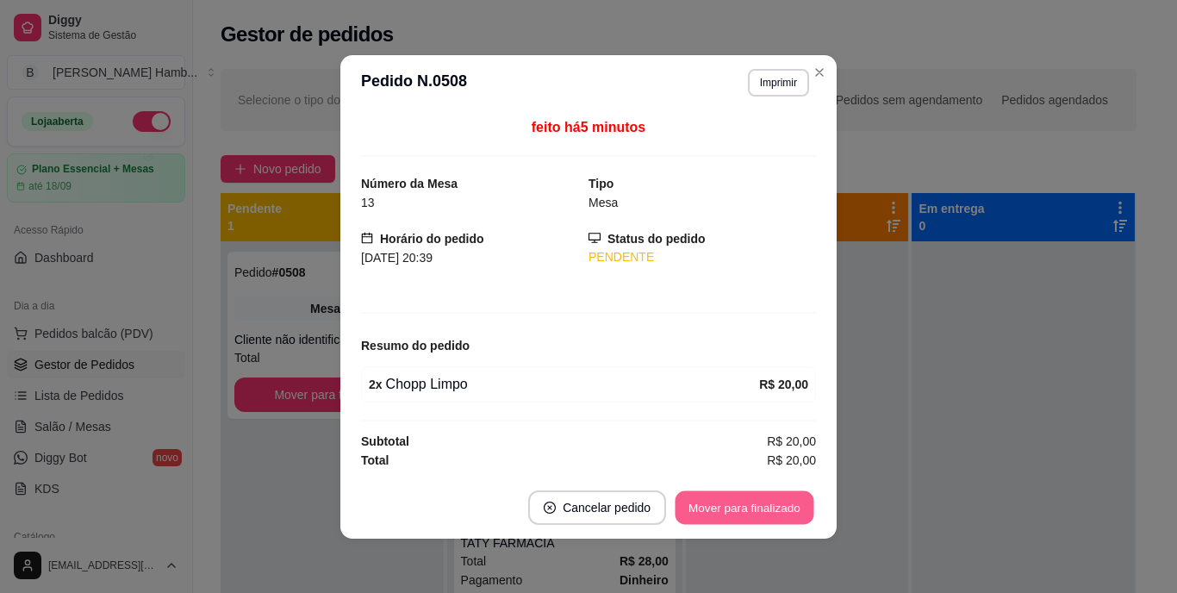
click at [736, 508] on button "Mover para finalizado" at bounding box center [745, 507] width 139 height 34
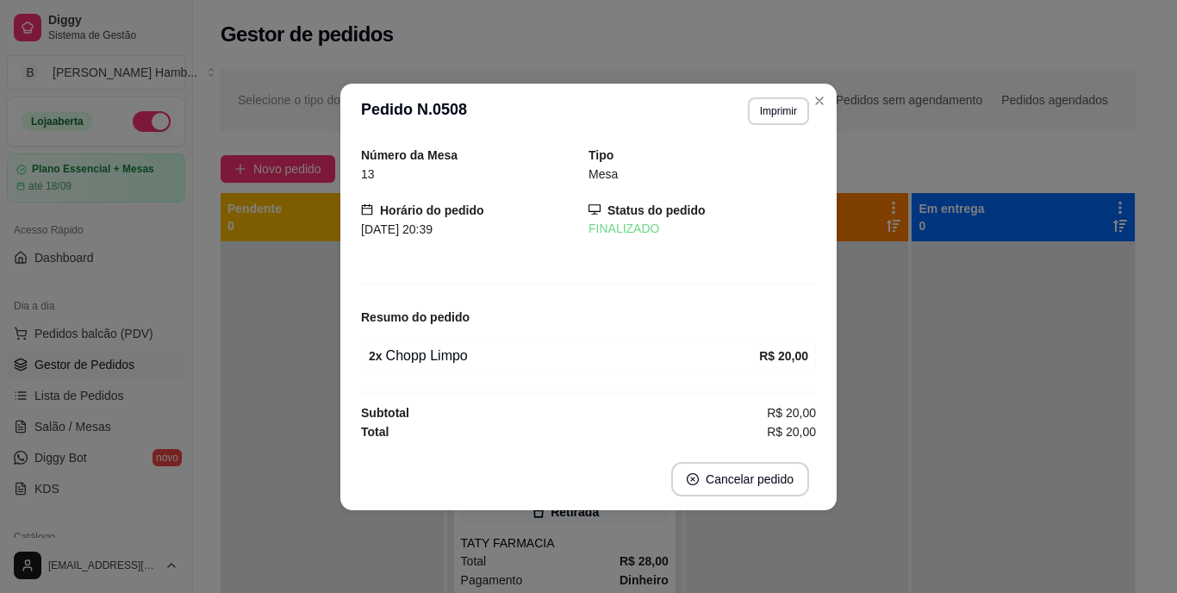
click at [832, 437] on div "Número da Mesa 13 Tipo Mesa Horário do pedido [DATE] 20:39 Status do pedido FIN…" at bounding box center [588, 293] width 496 height 309
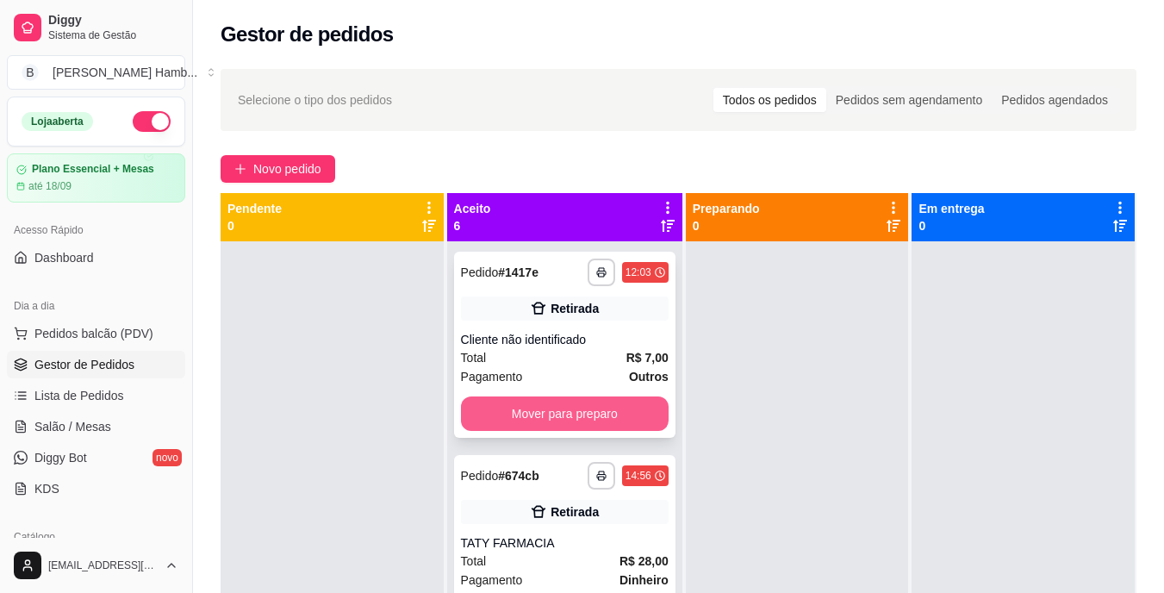
click at [563, 401] on button "Mover para preparo" at bounding box center [565, 413] width 208 height 34
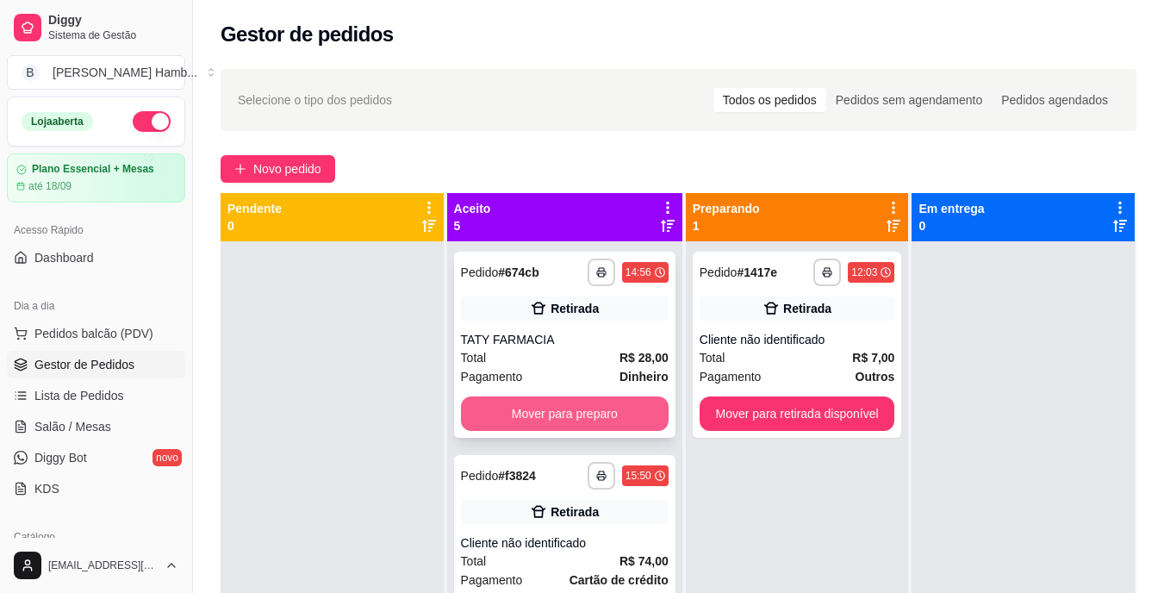
click at [607, 421] on button "Mover para preparo" at bounding box center [565, 413] width 208 height 34
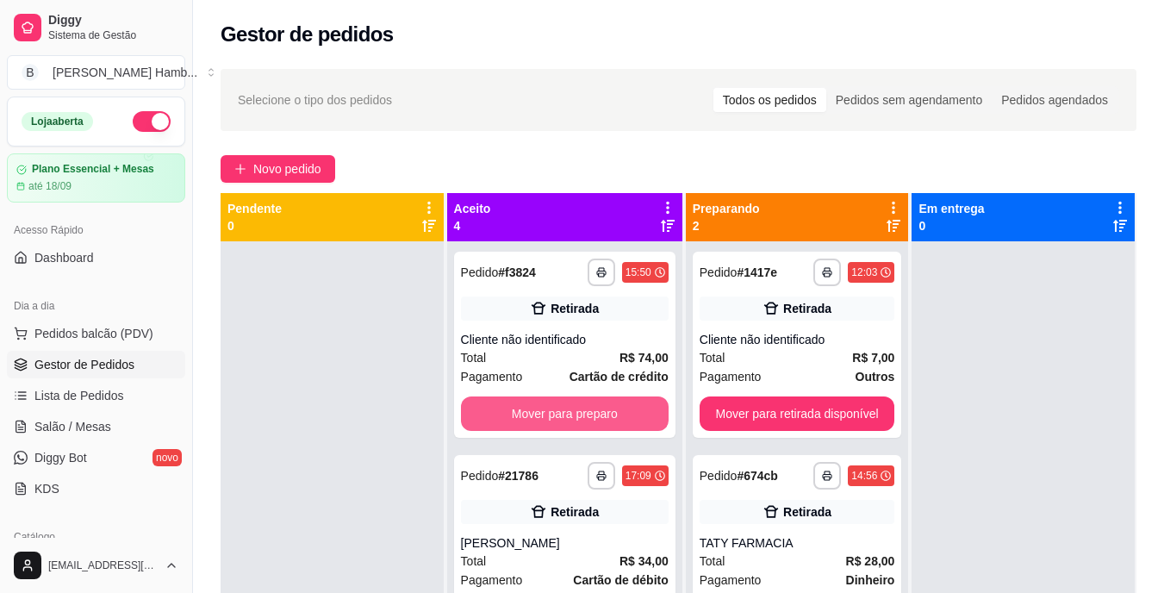
click at [612, 402] on button "Mover para preparo" at bounding box center [565, 413] width 208 height 34
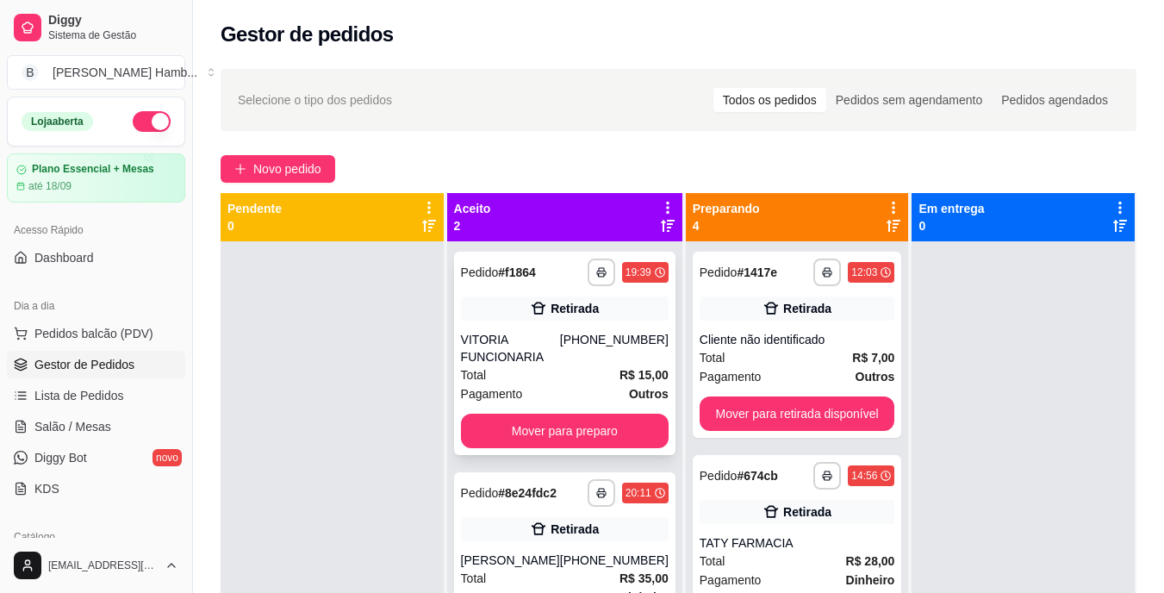
click at [612, 414] on div "**********" at bounding box center [564, 353] width 221 height 203
click at [631, 424] on button "Mover para preparo" at bounding box center [565, 431] width 208 height 34
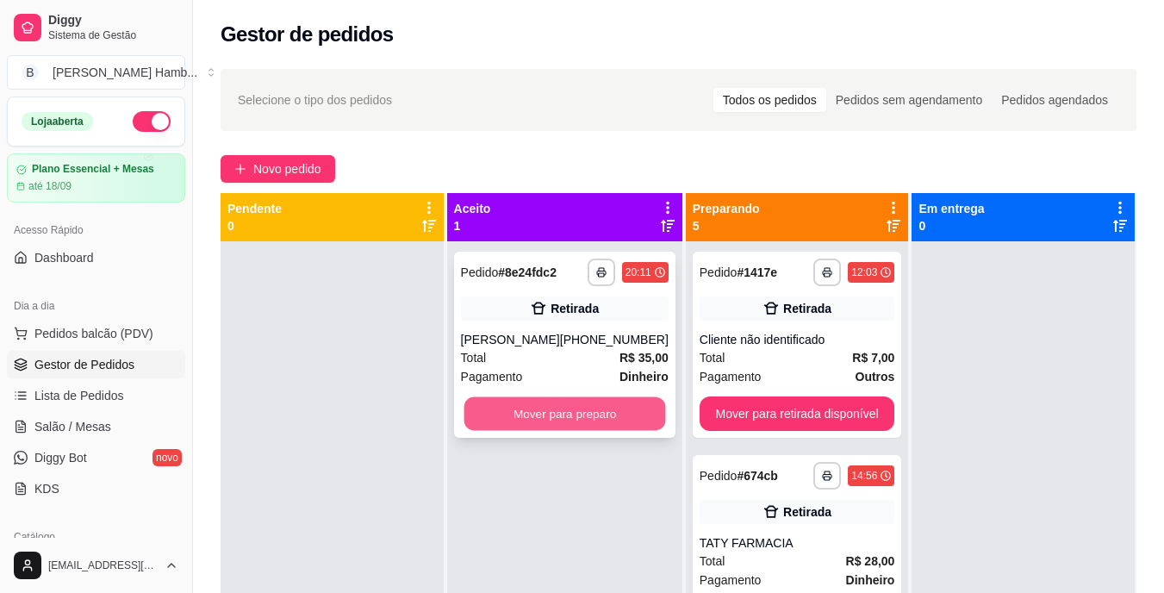
click at [627, 424] on button "Mover para preparo" at bounding box center [565, 414] width 202 height 34
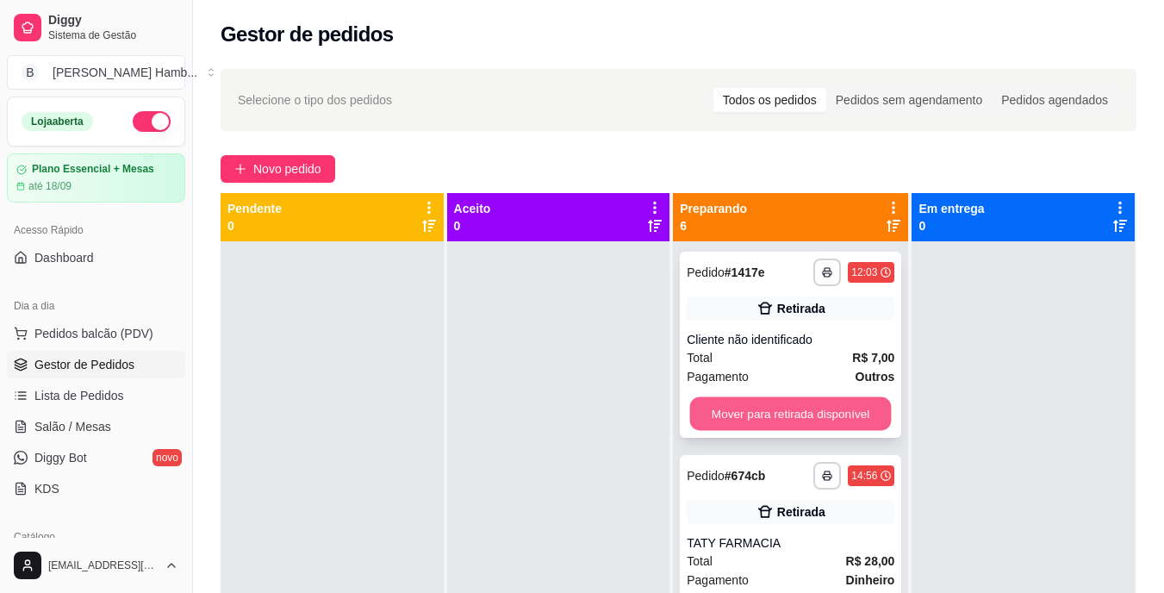
click at [732, 414] on button "Mover para retirada disponível" at bounding box center [791, 414] width 202 height 34
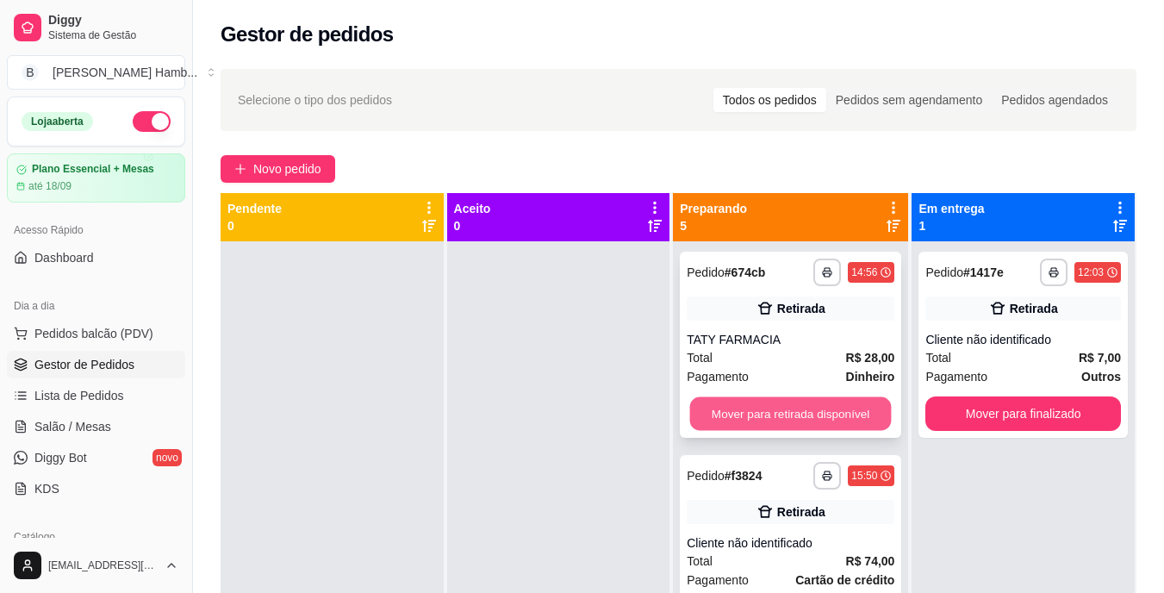
click at [722, 409] on button "Mover para retirada disponível" at bounding box center [791, 414] width 202 height 34
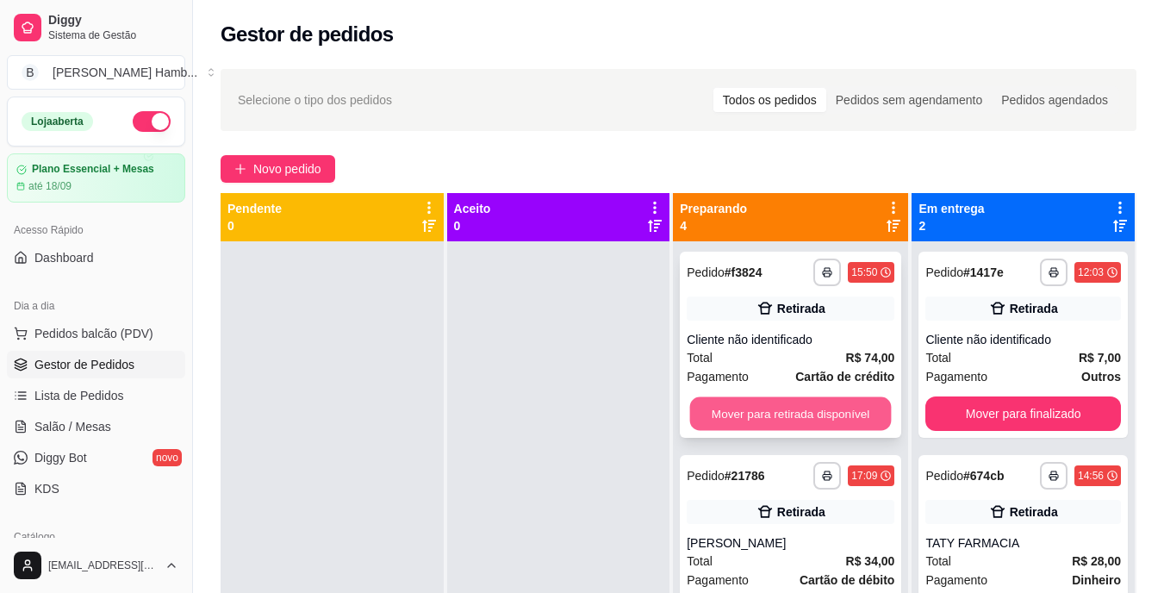
click at [776, 414] on button "Mover para retirada disponível" at bounding box center [791, 414] width 202 height 34
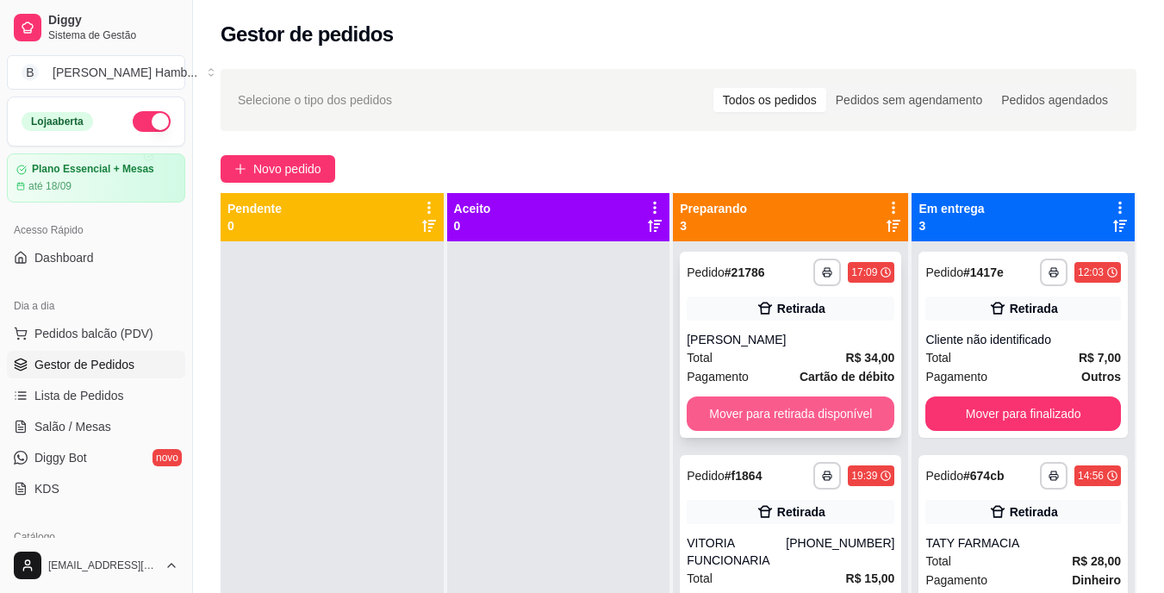
click at [777, 416] on button "Mover para retirada disponível" at bounding box center [791, 413] width 208 height 34
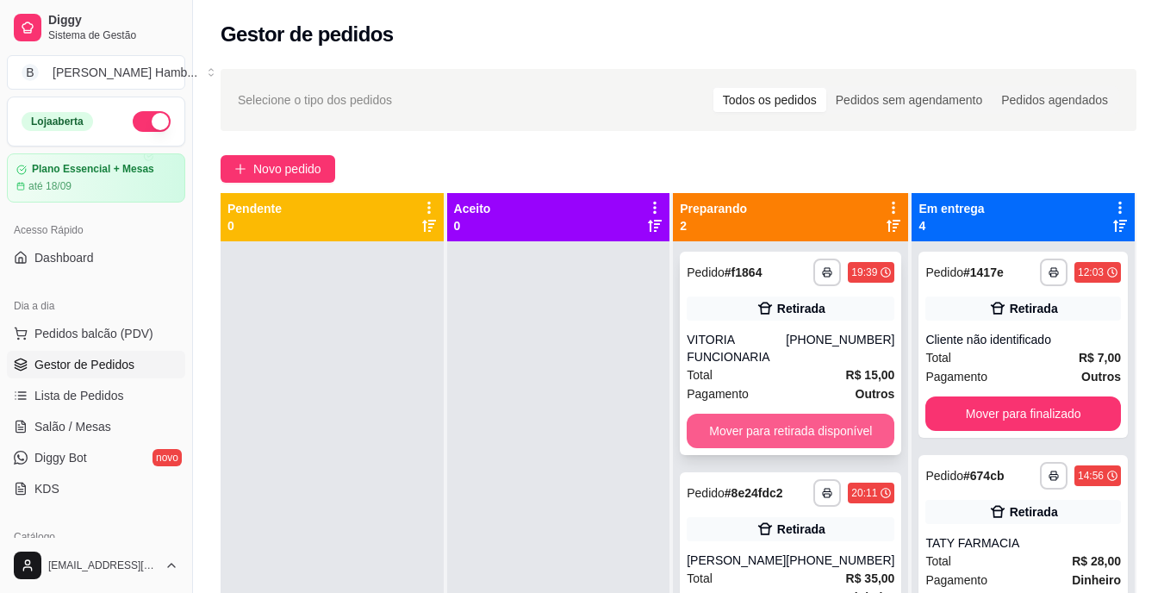
click at [782, 418] on button "Mover para retirada disponível" at bounding box center [791, 431] width 208 height 34
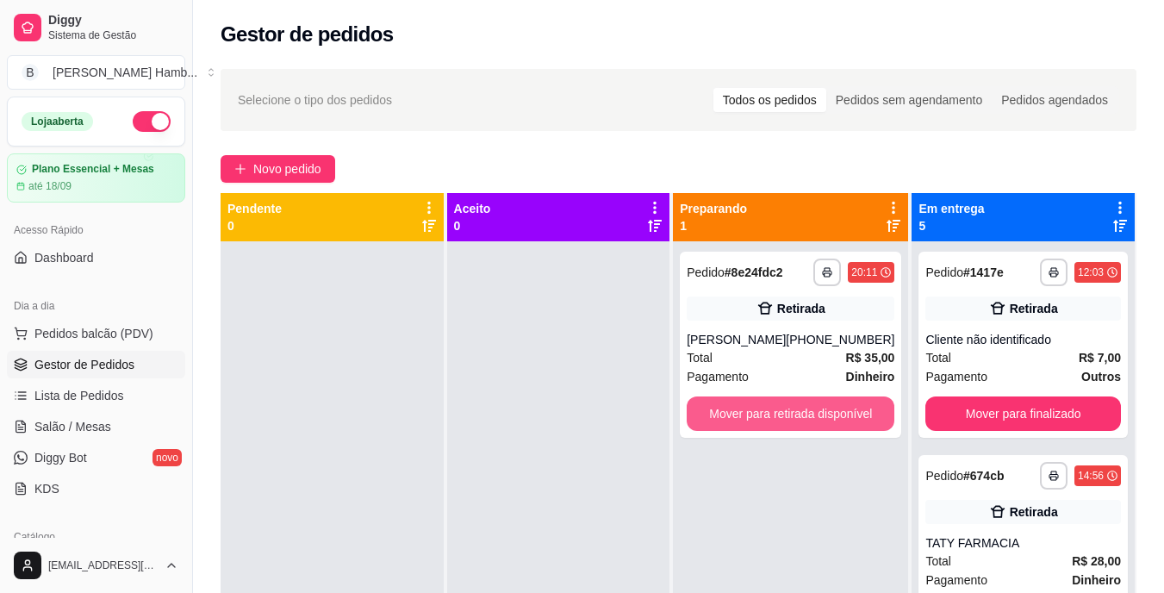
click at [782, 418] on button "Mover para retirada disponível" at bounding box center [791, 413] width 208 height 34
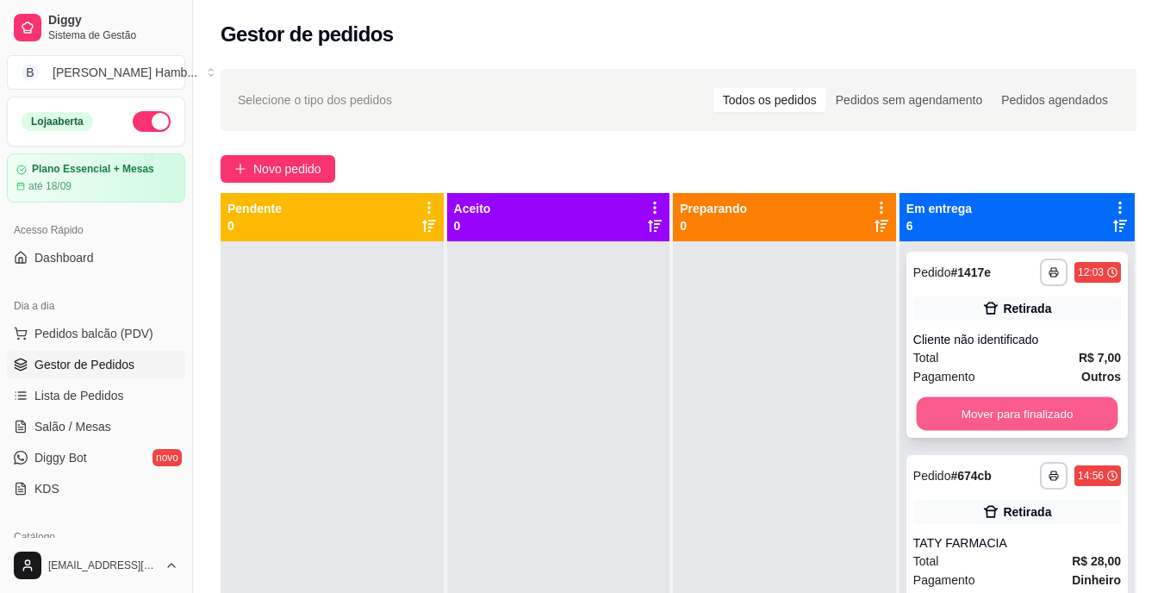
click at [1020, 410] on button "Mover para finalizado" at bounding box center [1017, 414] width 202 height 34
click at [1020, 409] on button "Mover para finalizado" at bounding box center [1017, 413] width 208 height 34
click at [1018, 407] on button "Mover para finalizado" at bounding box center [1017, 414] width 202 height 34
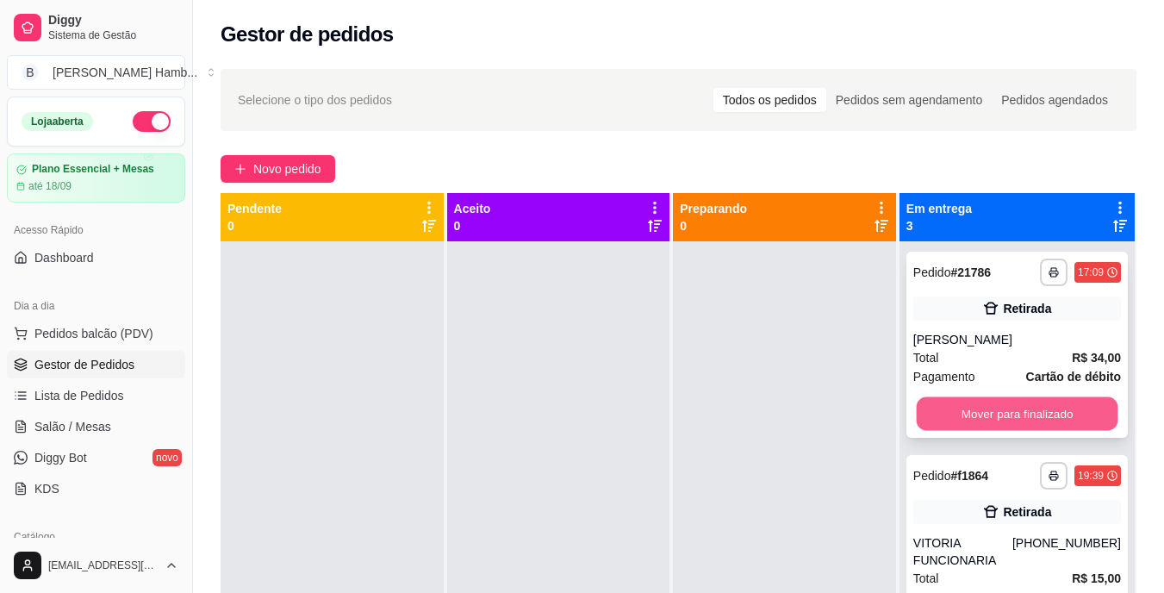
click at [1012, 403] on button "Mover para finalizado" at bounding box center [1017, 414] width 202 height 34
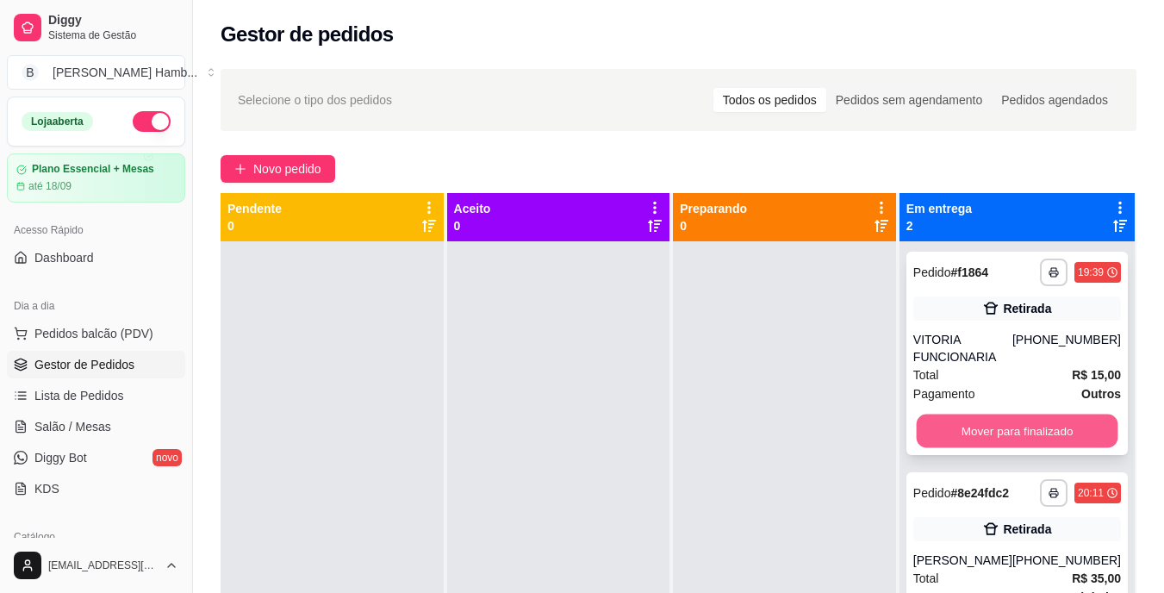
click at [999, 418] on button "Mover para finalizado" at bounding box center [1017, 431] width 202 height 34
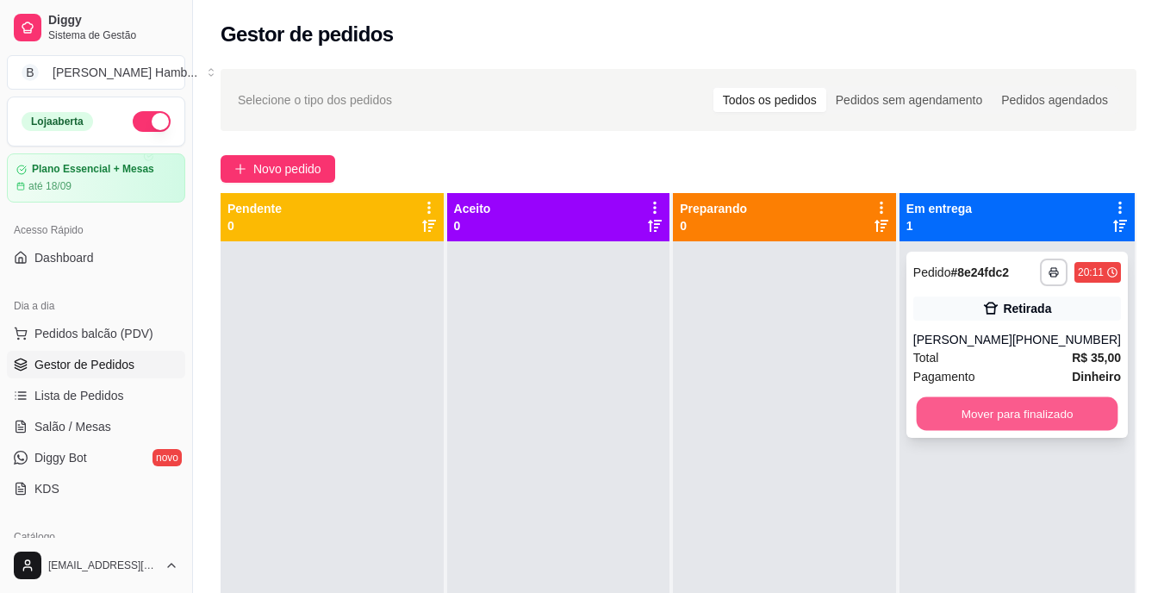
click at [997, 415] on button "Mover para finalizado" at bounding box center [1017, 414] width 202 height 34
